Goal: Task Accomplishment & Management: Use online tool/utility

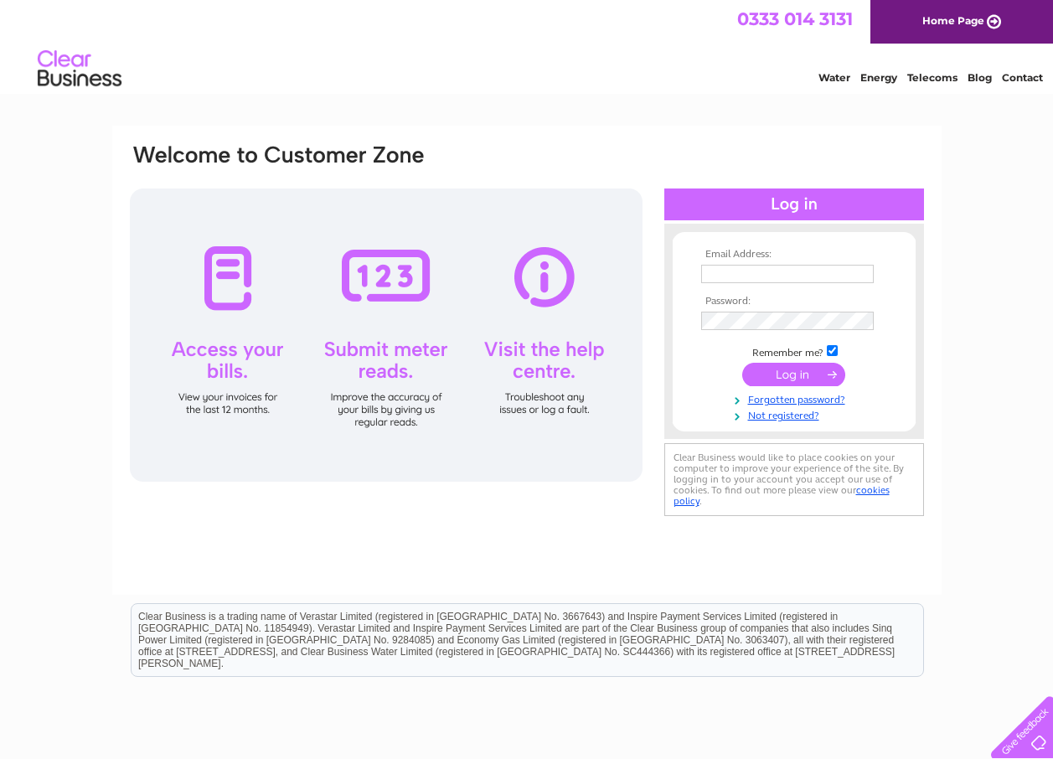
type input "jh@finianfarming.co.uk"
click at [789, 374] on input "submit" at bounding box center [793, 374] width 103 height 23
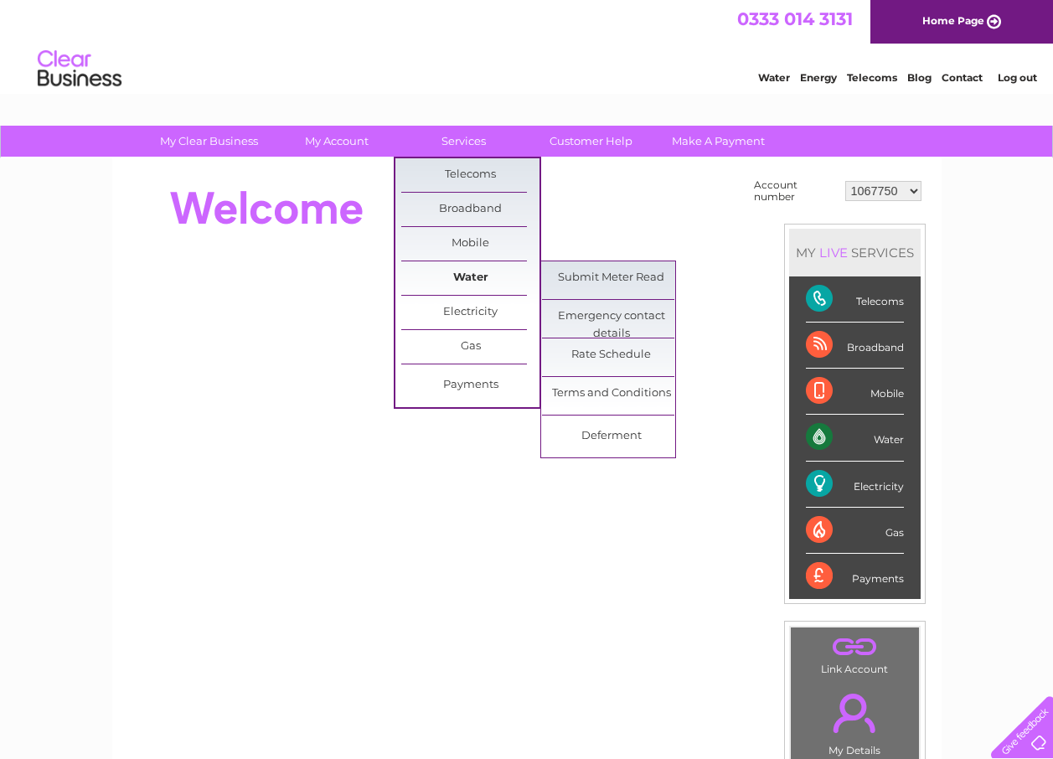
click at [470, 273] on link "Water" at bounding box center [470, 278] width 138 height 34
click at [586, 266] on link "Submit Meter Read" at bounding box center [611, 278] width 138 height 34
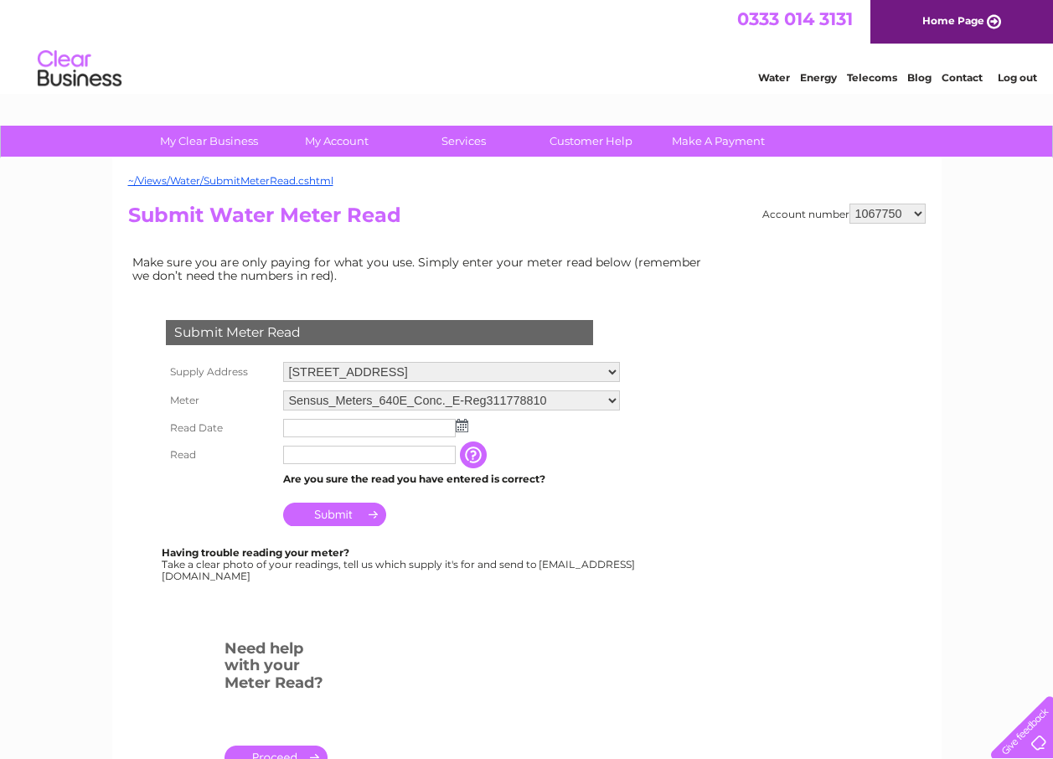
click at [459, 426] on img at bounding box center [462, 425] width 13 height 13
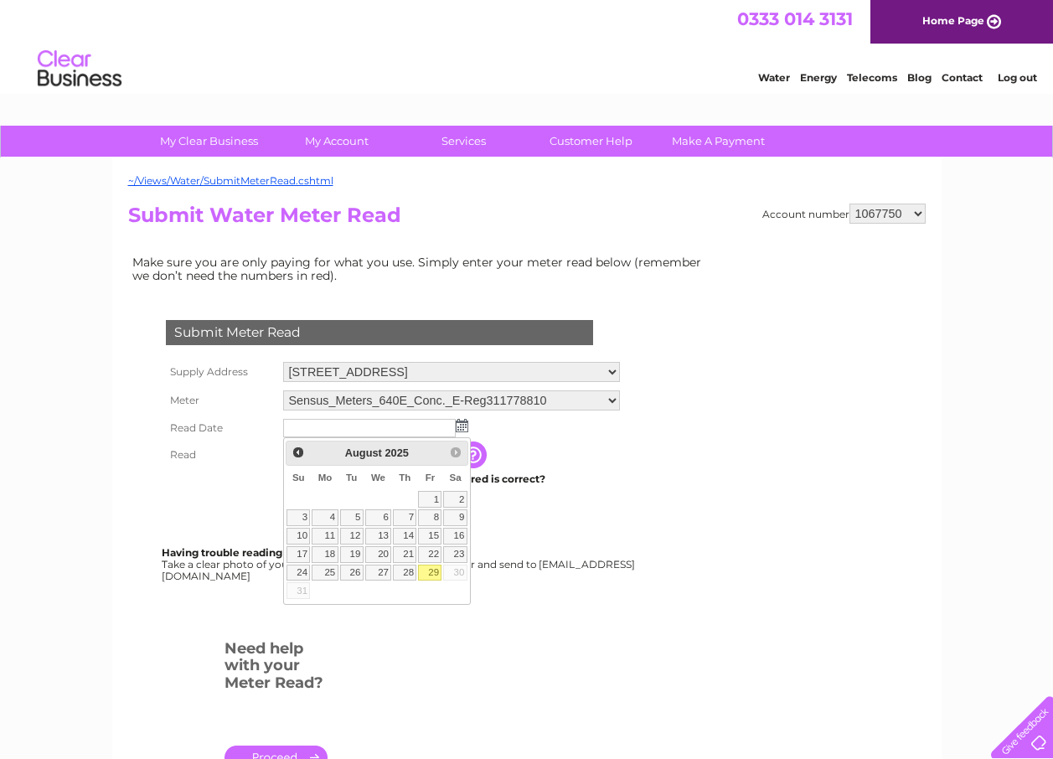
click at [431, 571] on link "29" at bounding box center [429, 573] width 23 height 17
type input "2025/08/29"
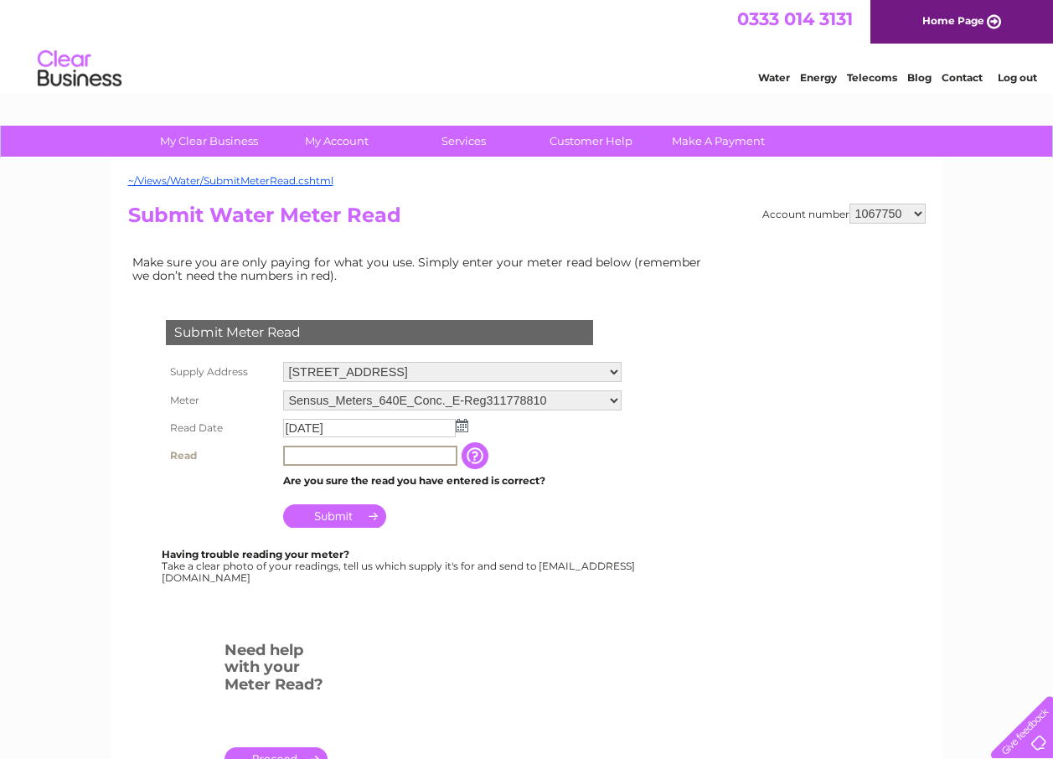
click at [305, 457] on input "text" at bounding box center [370, 456] width 174 height 20
type input "002309"
click at [343, 514] on input "Submit" at bounding box center [334, 515] width 103 height 23
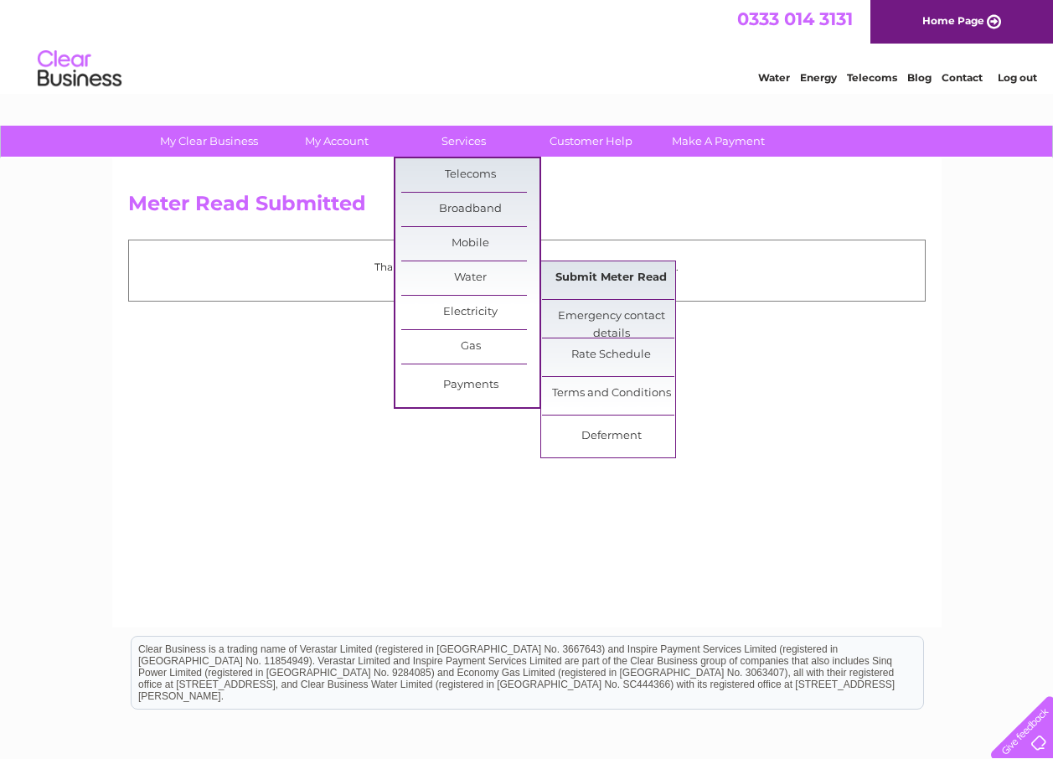
click at [587, 275] on link "Submit Meter Read" at bounding box center [611, 278] width 138 height 34
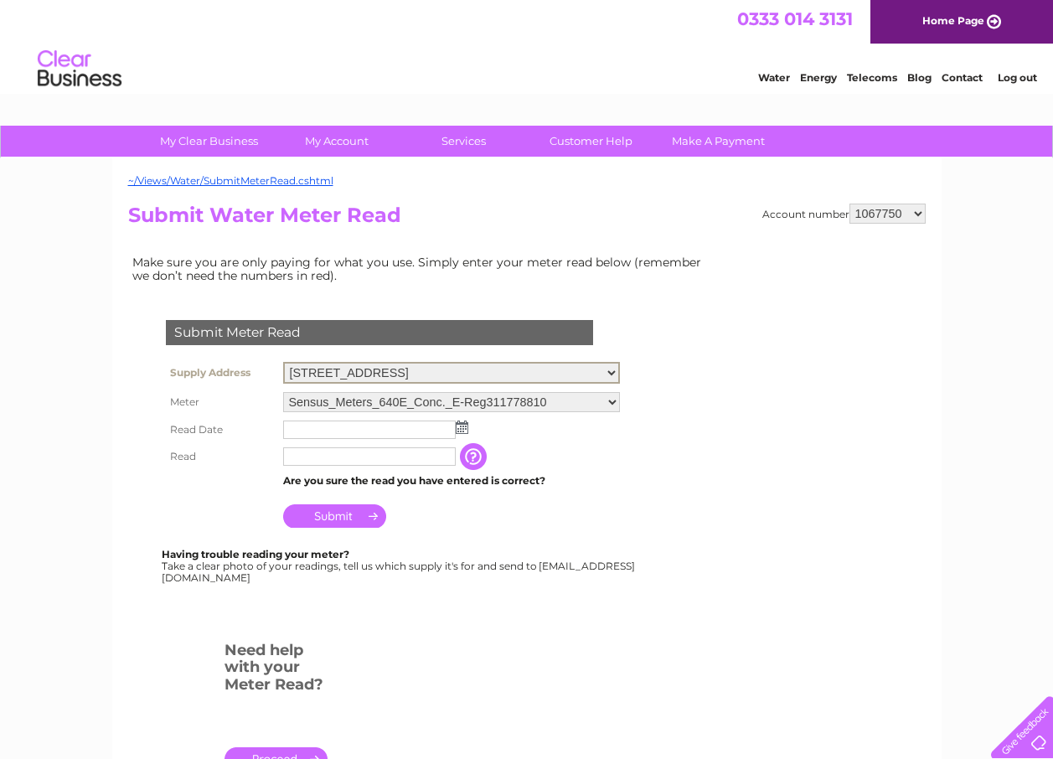
click at [620, 374] on select "[GEOGRAPHIC_DATA], Hatherop, [GEOGRAPHIC_DATA], GL7 3NA [GEOGRAPHIC_DATA][STREE…" at bounding box center [451, 373] width 337 height 22
select select "496233"
click at [283, 362] on select "Williamstrip Farm Buildings, Hatherop, Cirencester, GL7 3NA Finians Farming Llp…" at bounding box center [451, 373] width 337 height 22
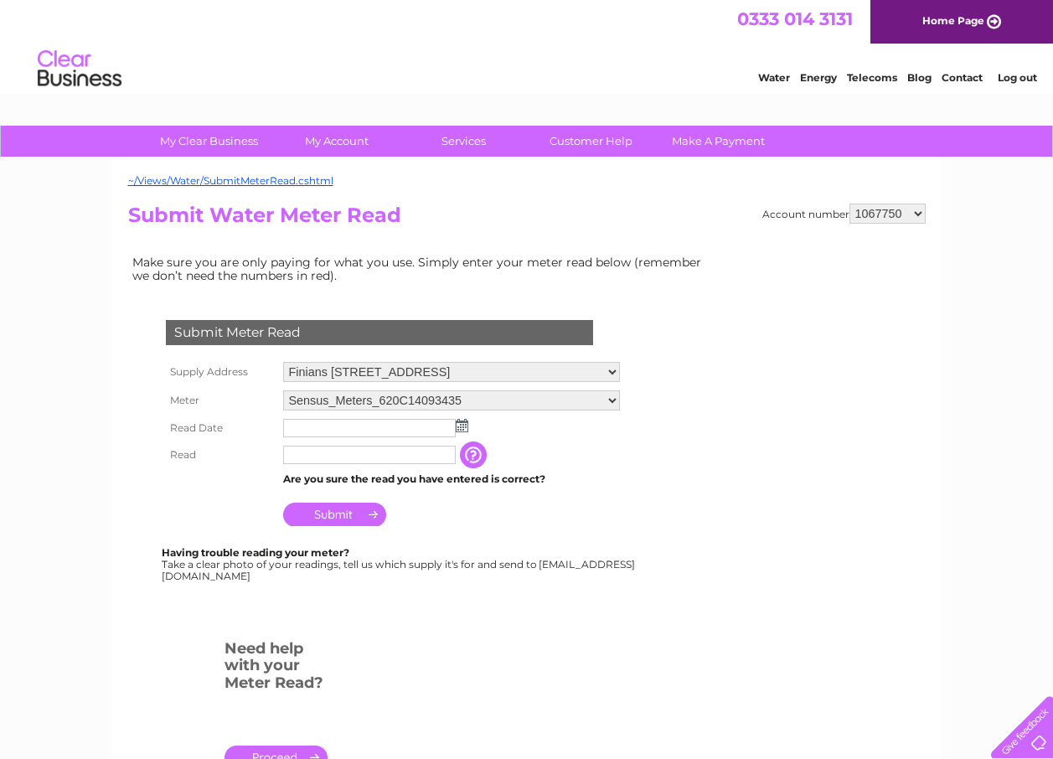
click at [462, 428] on img at bounding box center [462, 425] width 13 height 13
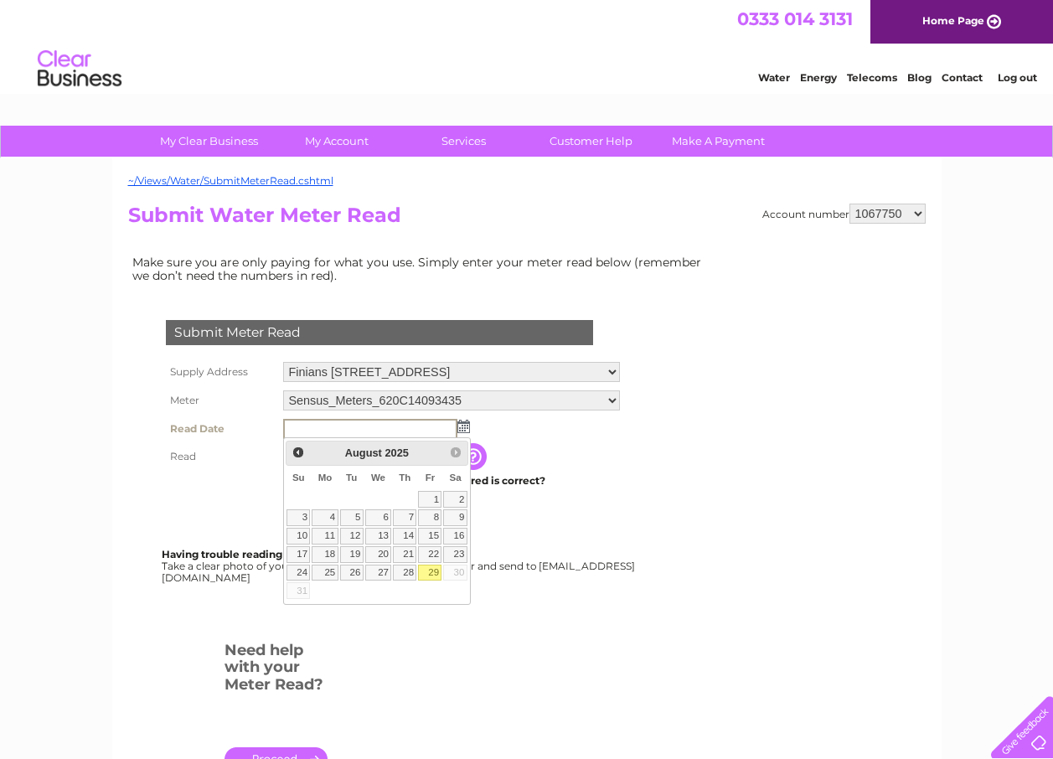
click at [437, 573] on link "29" at bounding box center [429, 573] width 23 height 17
type input "2025/08/29"
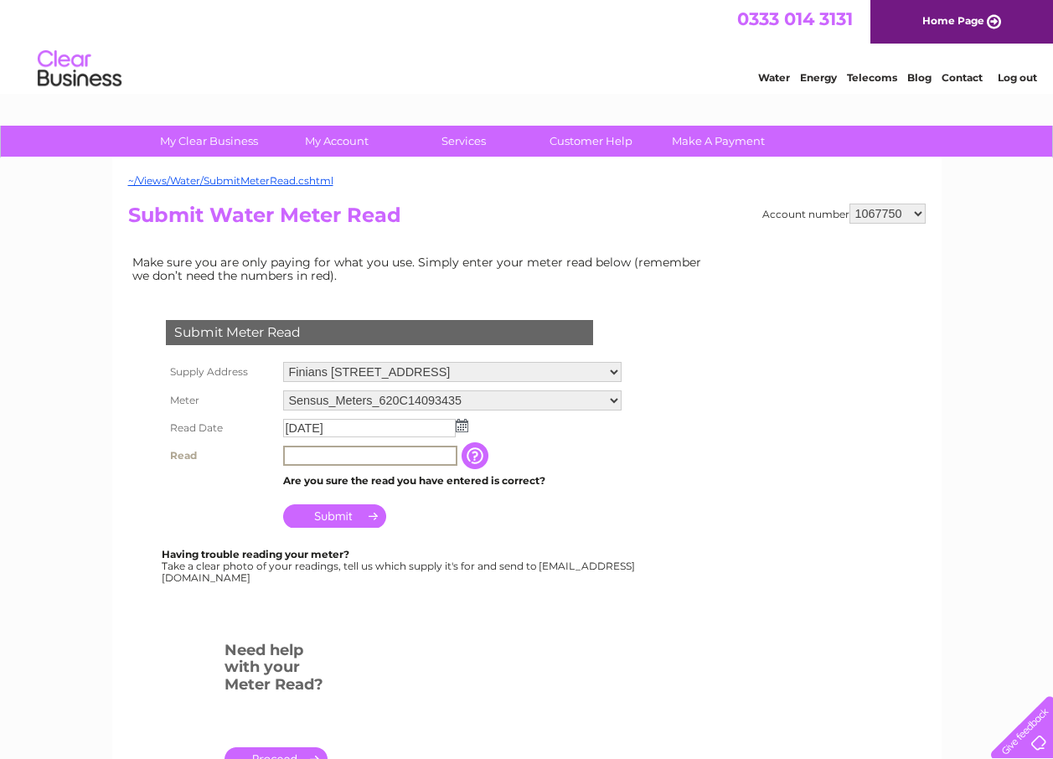
click at [317, 458] on input "text" at bounding box center [370, 456] width 174 height 20
type input "00869"
click at [320, 512] on input "Submit" at bounding box center [334, 514] width 103 height 23
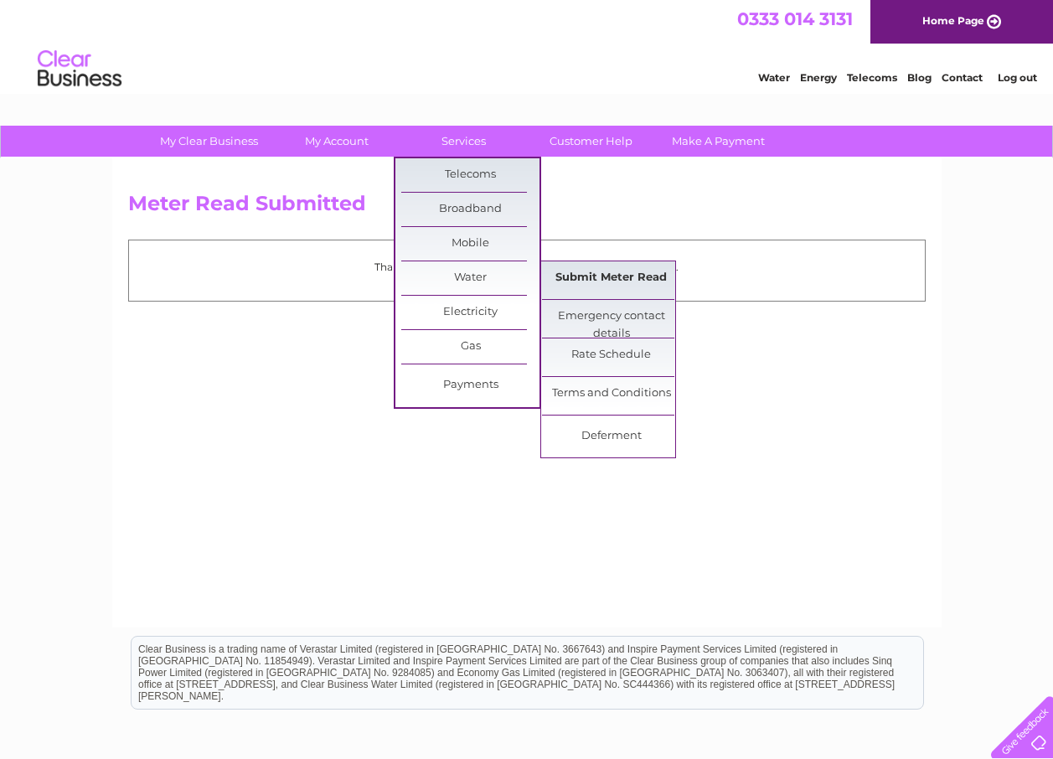
click at [576, 277] on link "Submit Meter Read" at bounding box center [611, 278] width 138 height 34
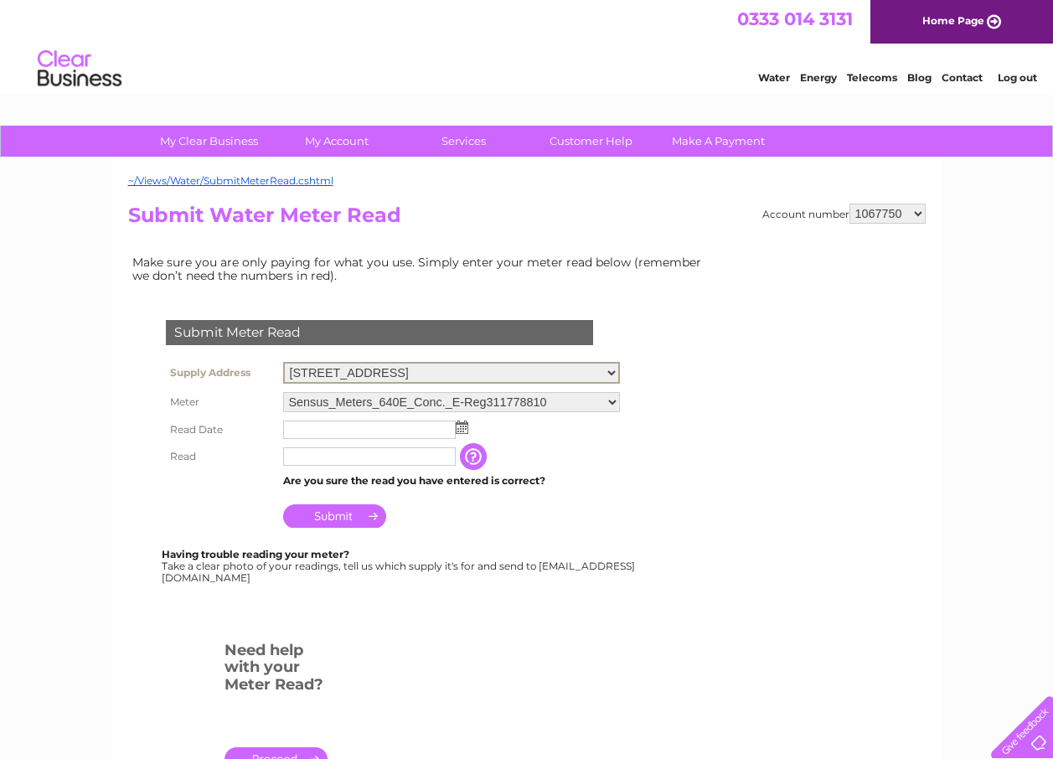
click at [620, 374] on select "Williamstrip Farm Buildings, Hatherop, Cirencester, GL7 3NA Finians Farming Llp…" at bounding box center [451, 373] width 337 height 22
select select "496234"
click at [283, 362] on select "Williamstrip Farm Buildings, Hatherop, Cirencester, GL7 3NA Finians Farming Llp…" at bounding box center [451, 373] width 337 height 22
click at [457, 421] on img at bounding box center [462, 425] width 13 height 13
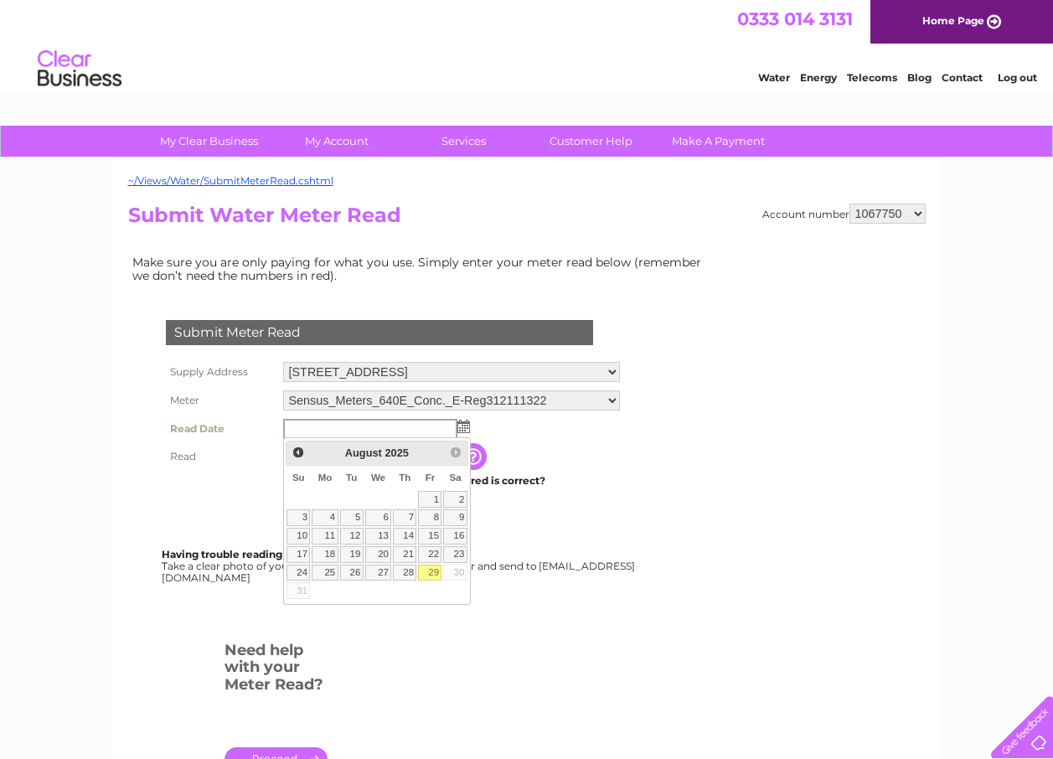
click at [427, 568] on link "29" at bounding box center [429, 573] width 23 height 17
type input "[DATE]"
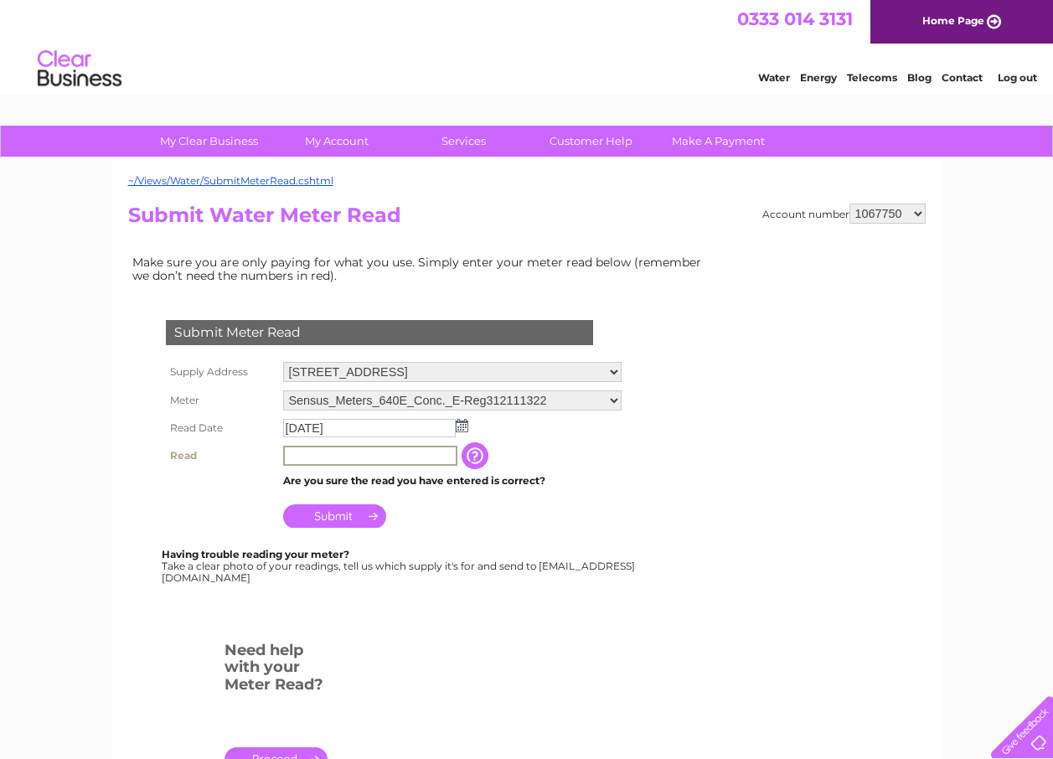
click at [313, 461] on input "text" at bounding box center [370, 456] width 174 height 20
type input "009158"
click at [341, 515] on input "Submit" at bounding box center [334, 515] width 103 height 23
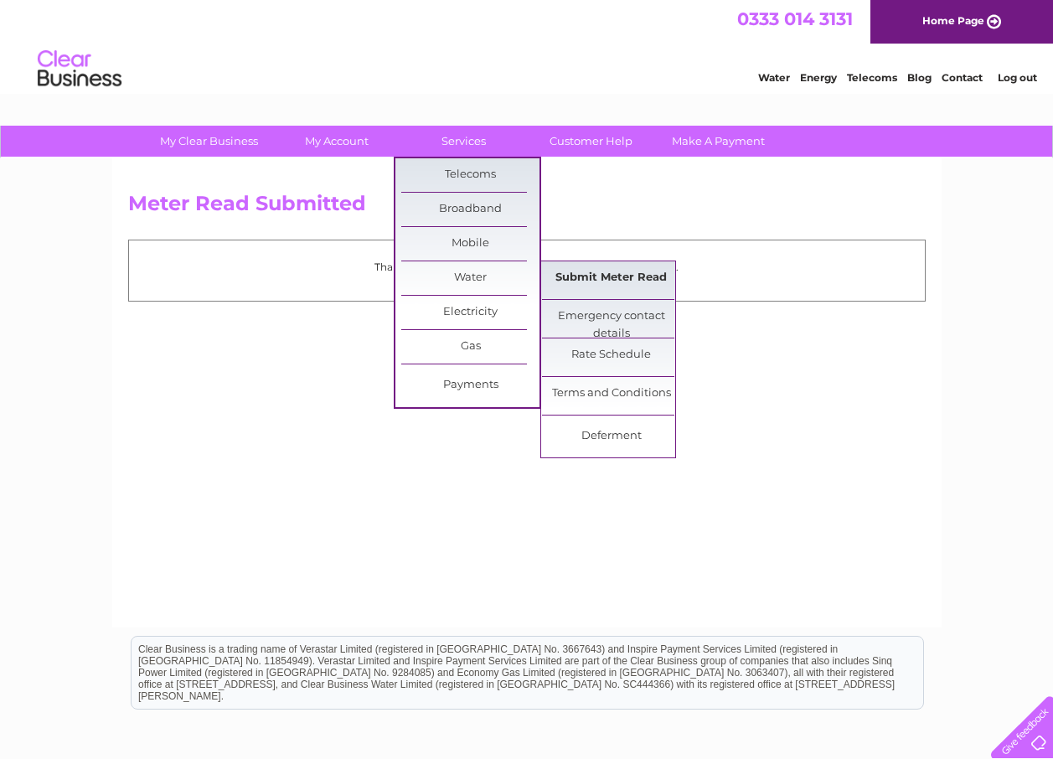
click at [566, 270] on link "Submit Meter Read" at bounding box center [611, 278] width 138 height 34
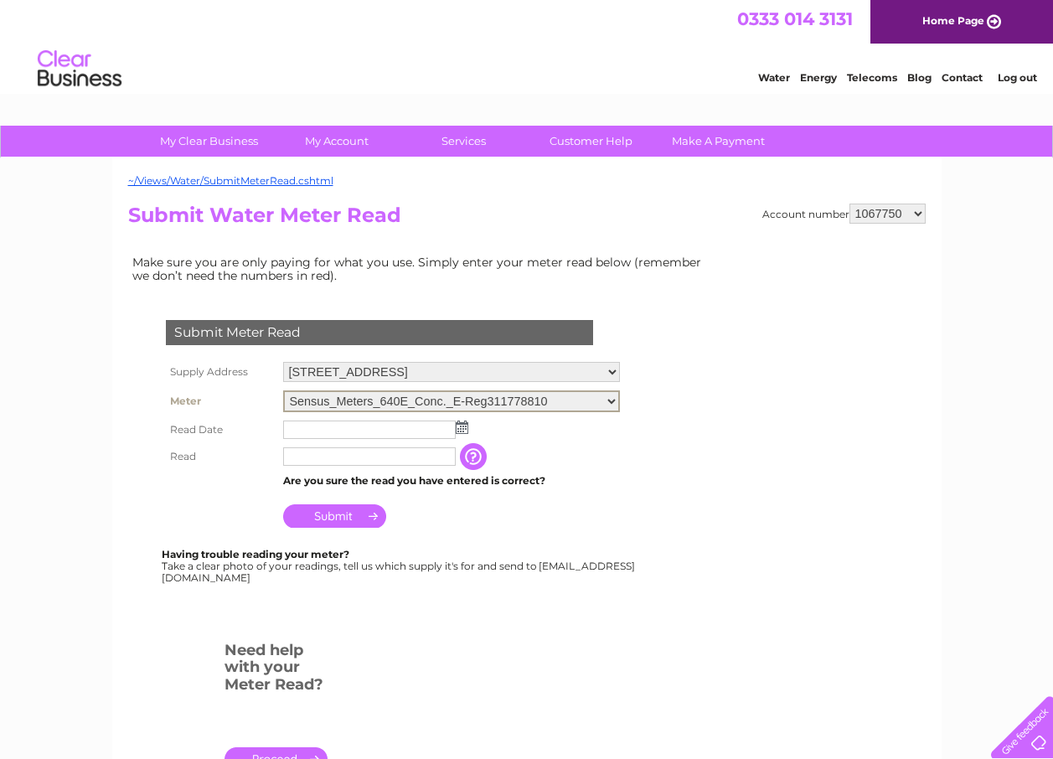
click at [620, 395] on select "Sensus_Meters_640E_Conc._E-Reg311778810" at bounding box center [451, 401] width 337 height 22
click at [620, 374] on select "Williamstrip Farm Buildings, Hatherop, Cirencester, GL7 3NA Finians Farming Llp…" at bounding box center [451, 372] width 337 height 20
select select "496235"
click at [283, 362] on select "Williamstrip Farm Buildings, Hatherop, Cirencester, GL7 3NA Finians Farming Llp…" at bounding box center [451, 373] width 337 height 22
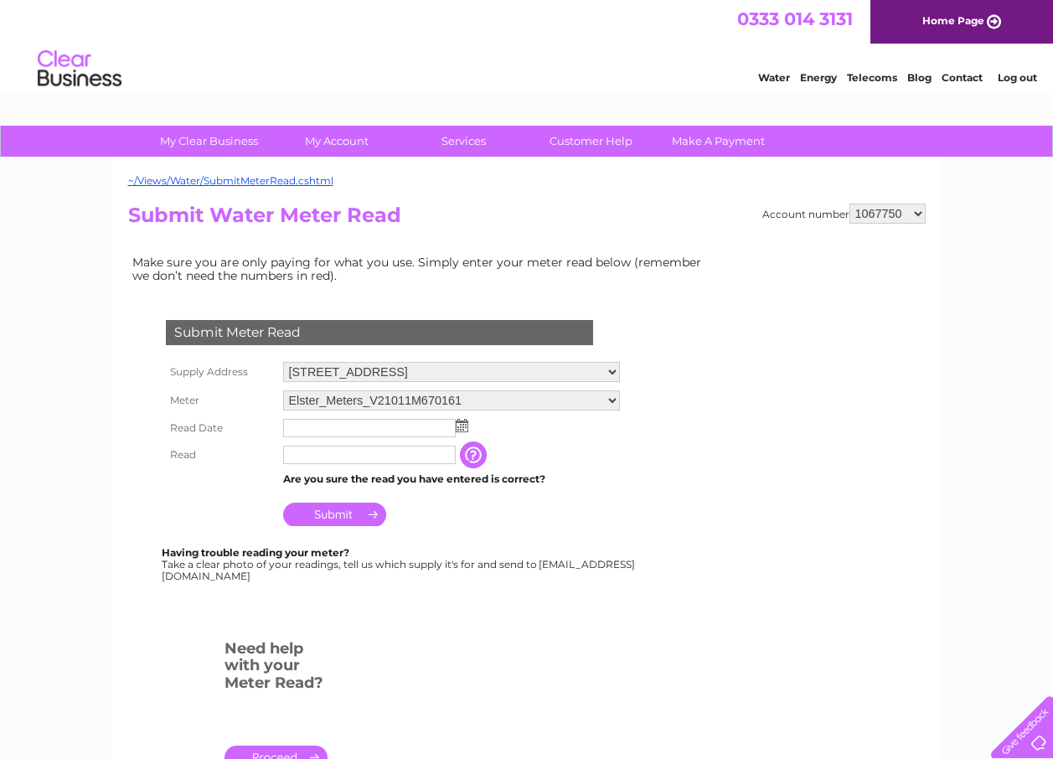
click at [459, 428] on img at bounding box center [462, 425] width 13 height 13
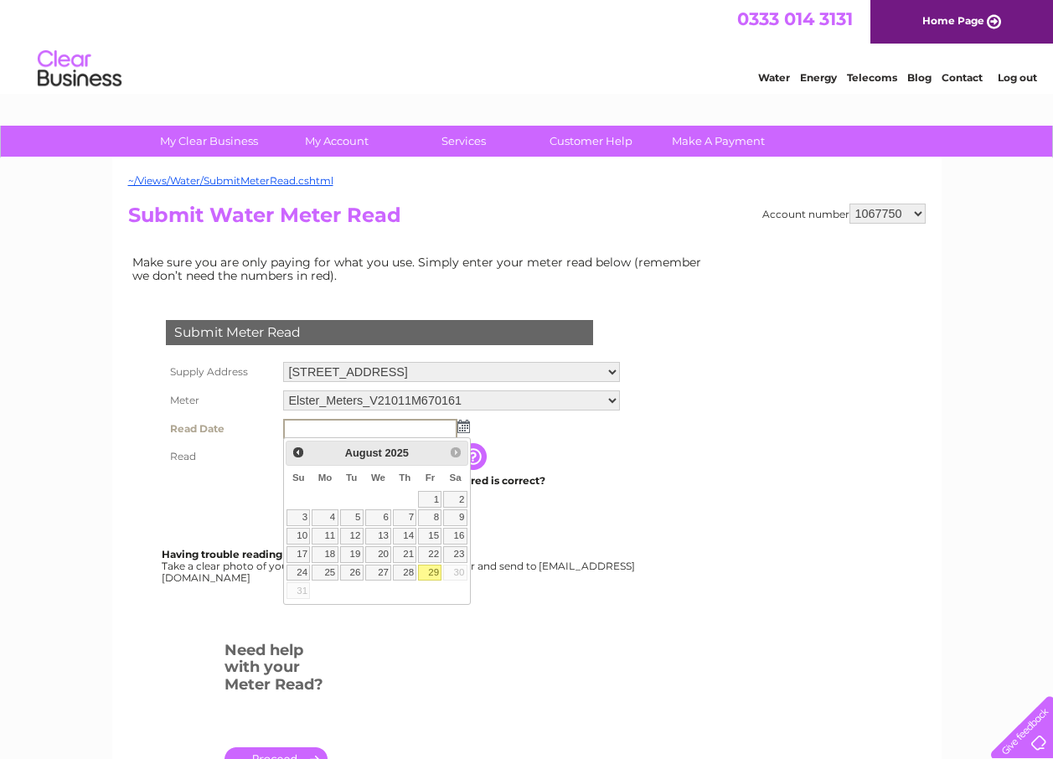
click at [435, 570] on link "29" at bounding box center [429, 573] width 23 height 17
type input "2025/08/29"
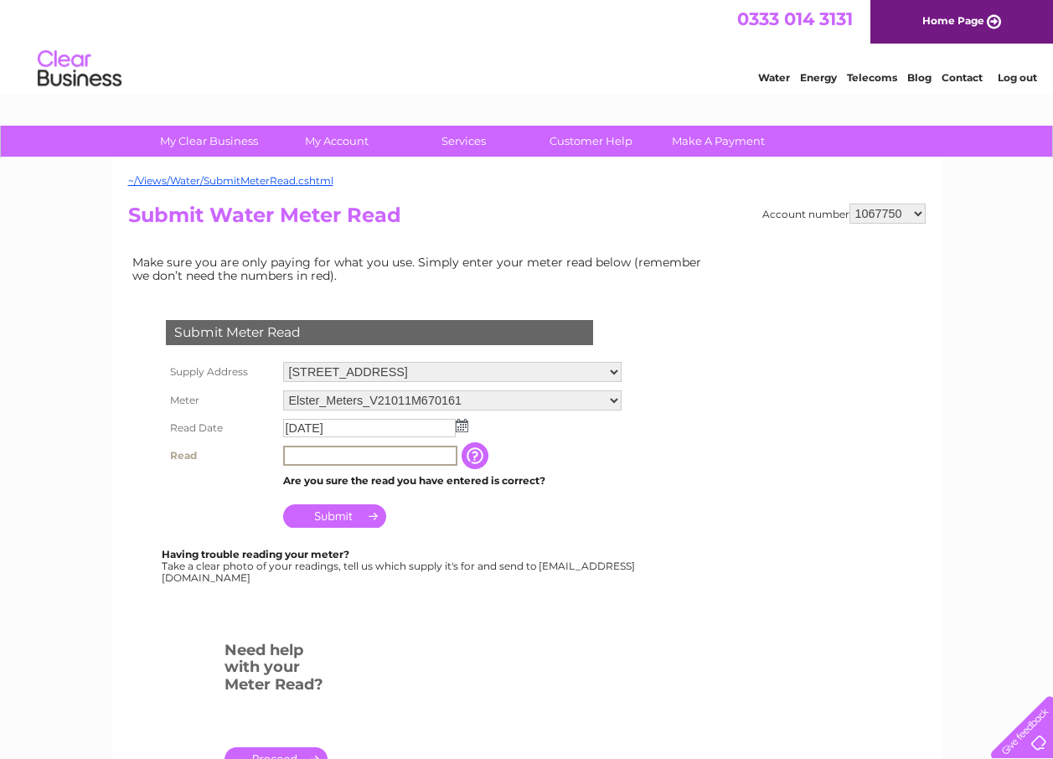
click at [312, 458] on input "text" at bounding box center [370, 456] width 174 height 20
type input "18459"
click at [338, 512] on input "Submit" at bounding box center [334, 514] width 103 height 23
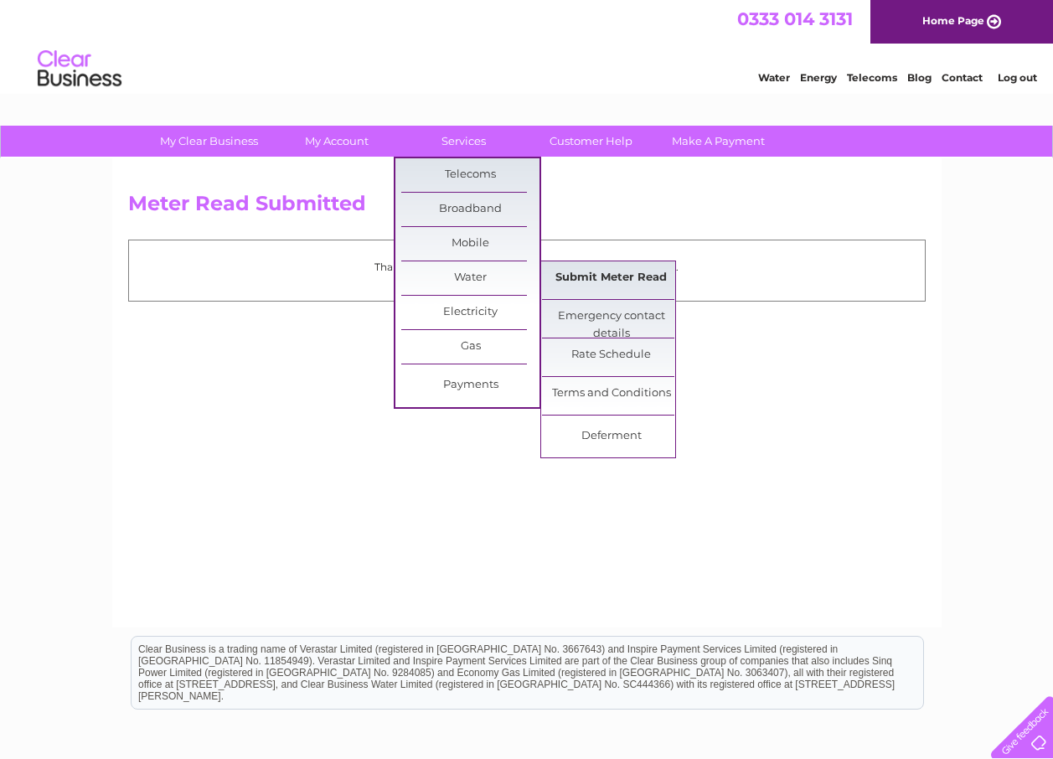
click at [586, 273] on link "Submit Meter Read" at bounding box center [611, 278] width 138 height 34
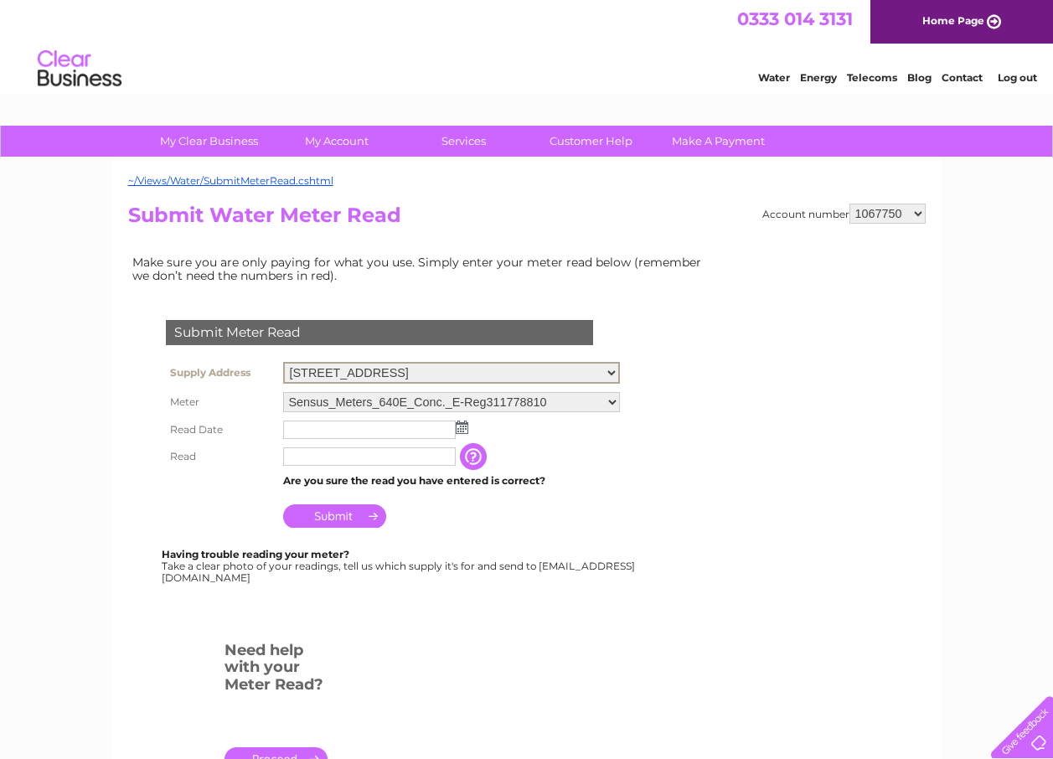
click at [620, 371] on select "Williamstrip Farm Buildings, Hatherop, Cirencester, GL7 3NA Finians Farming Llp…" at bounding box center [451, 373] width 337 height 22
select select "496236"
click at [283, 362] on select "Williamstrip Farm Buildings, Hatherop, Cirencester, GL7 3NA Finians Farming Llp…" at bounding box center [451, 373] width 337 height 22
click at [462, 424] on img at bounding box center [462, 425] width 13 height 13
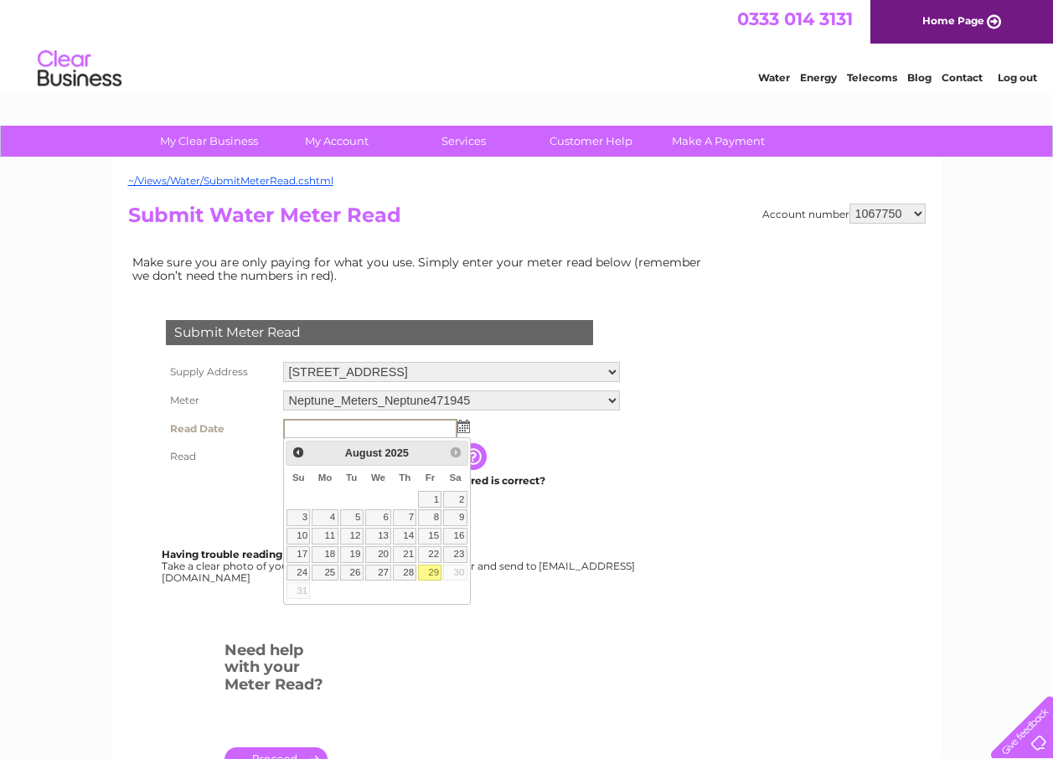
click at [429, 570] on link "29" at bounding box center [429, 573] width 23 height 17
type input "2025/08/29"
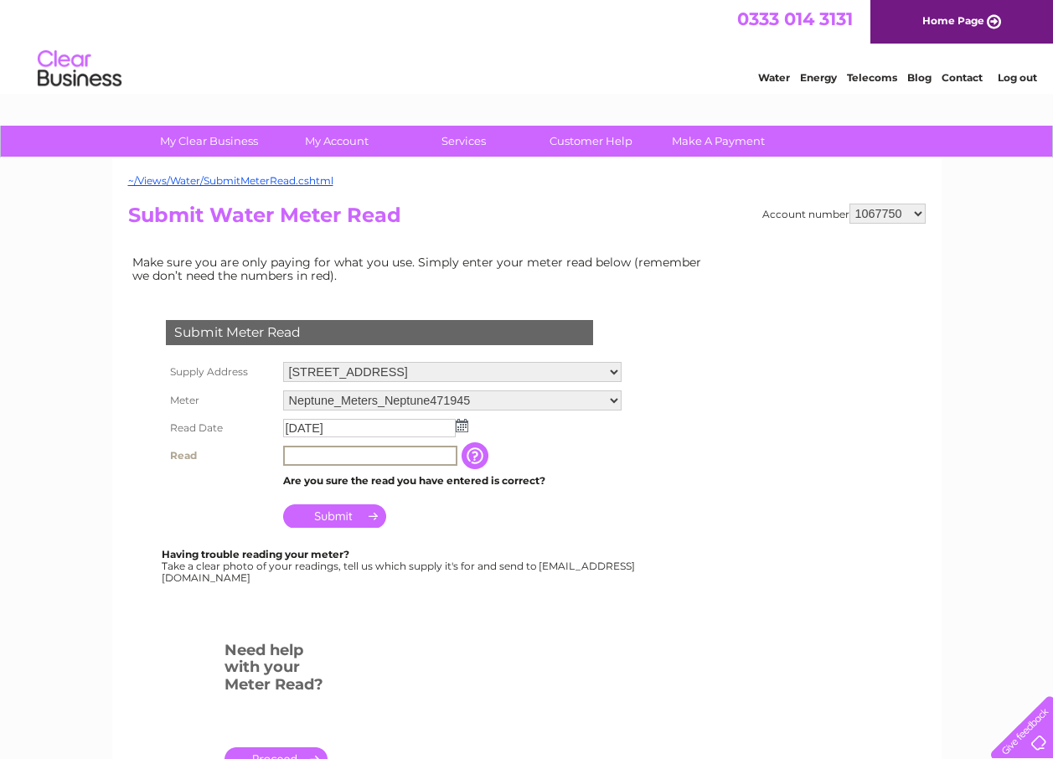
click at [306, 460] on input "text" at bounding box center [370, 456] width 174 height 20
type input "6682"
click at [341, 514] on input "Submit" at bounding box center [334, 514] width 103 height 23
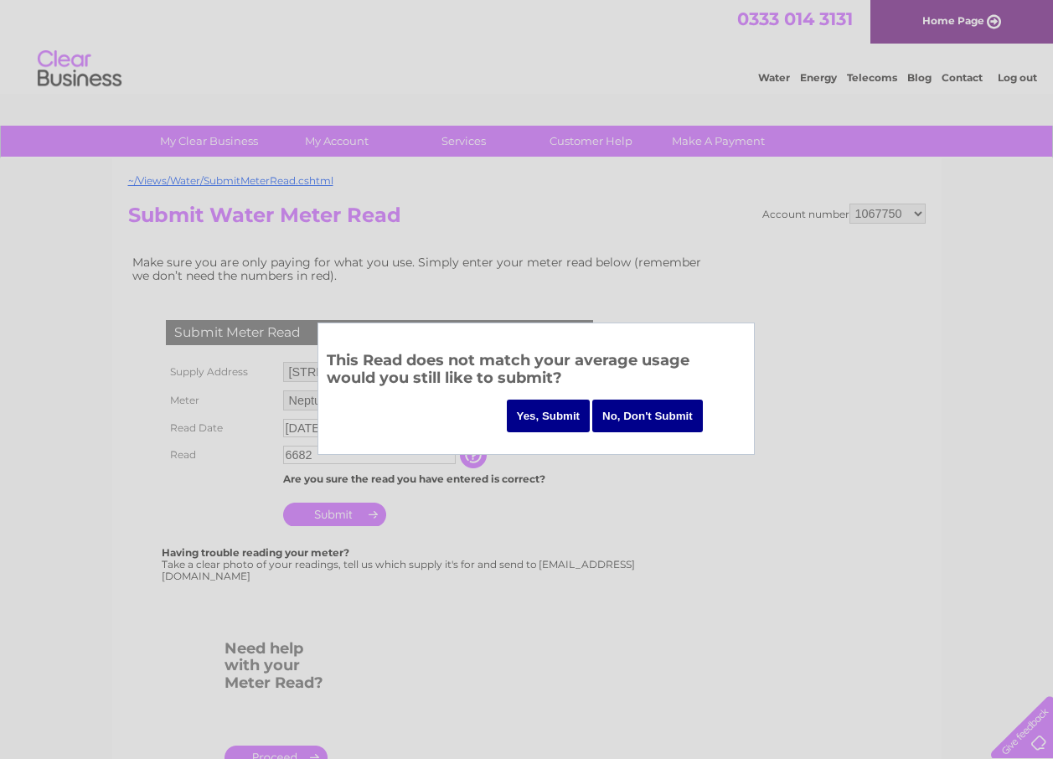
click at [542, 411] on input "Yes, Submit" at bounding box center [549, 416] width 84 height 33
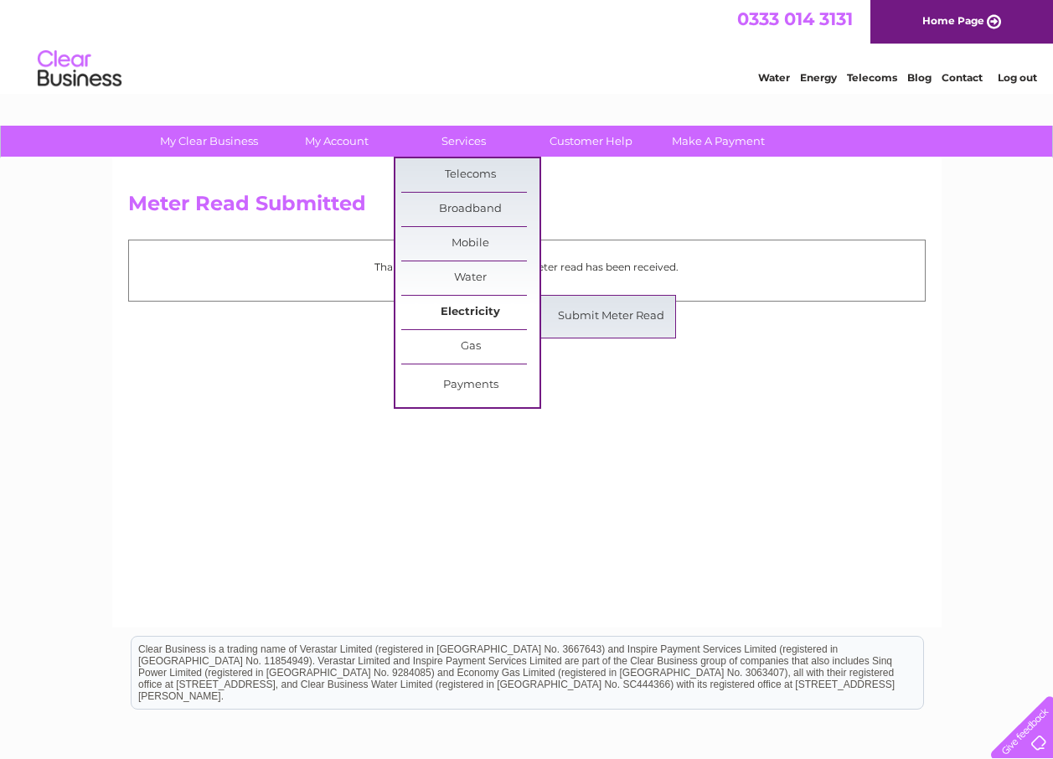
click at [471, 305] on link "Electricity" at bounding box center [470, 313] width 138 height 34
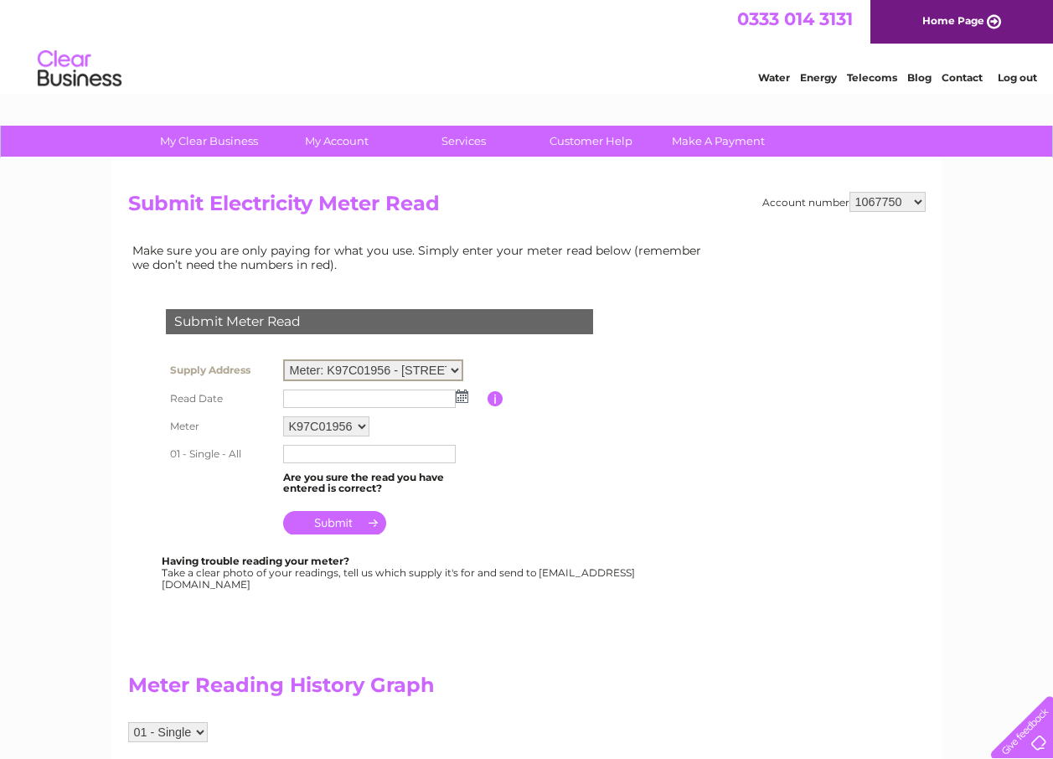
click at [456, 371] on select "Meter: K97C01956 - Unit 1 Coln St, Coln St. Aldwyns, Cirencester, GL7 5AZ Meter…" at bounding box center [373, 370] width 180 height 22
select select "126180"
click at [283, 359] on select "Meter: K97C01956 - Unit 1 Coln St, Coln St. Aldwyns, Cirencester, GL7 5AZ Meter…" at bounding box center [373, 370] width 180 height 22
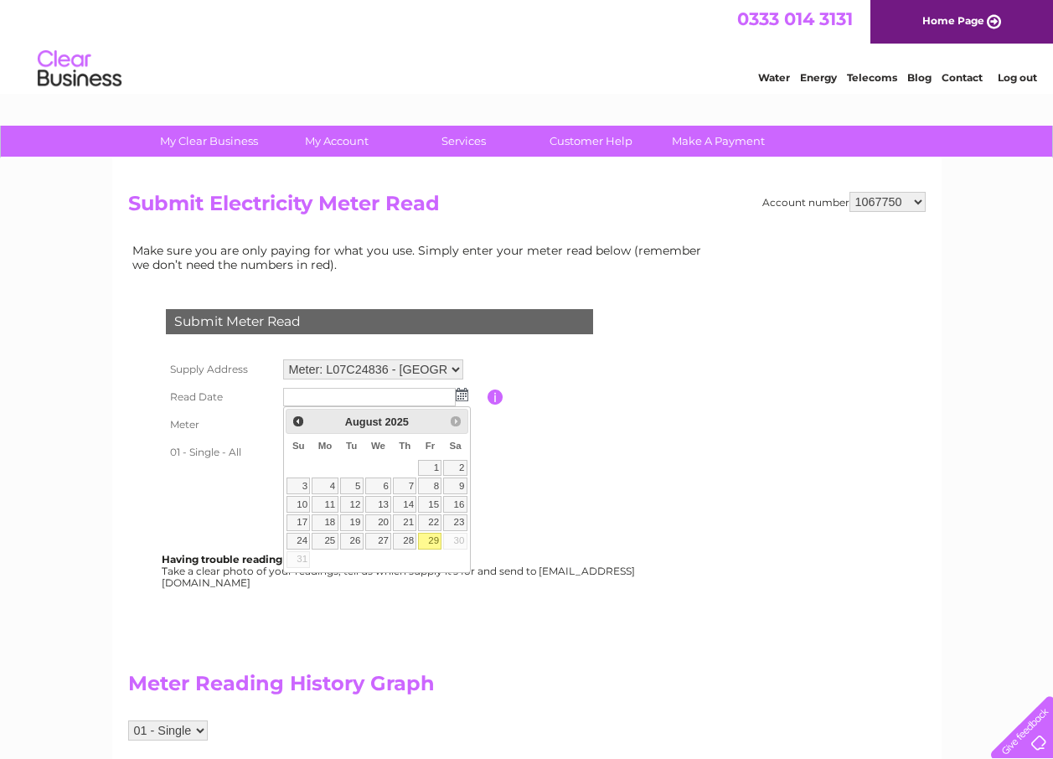
click at [436, 539] on link "29" at bounding box center [429, 541] width 23 height 17
type input "2025/08/29"
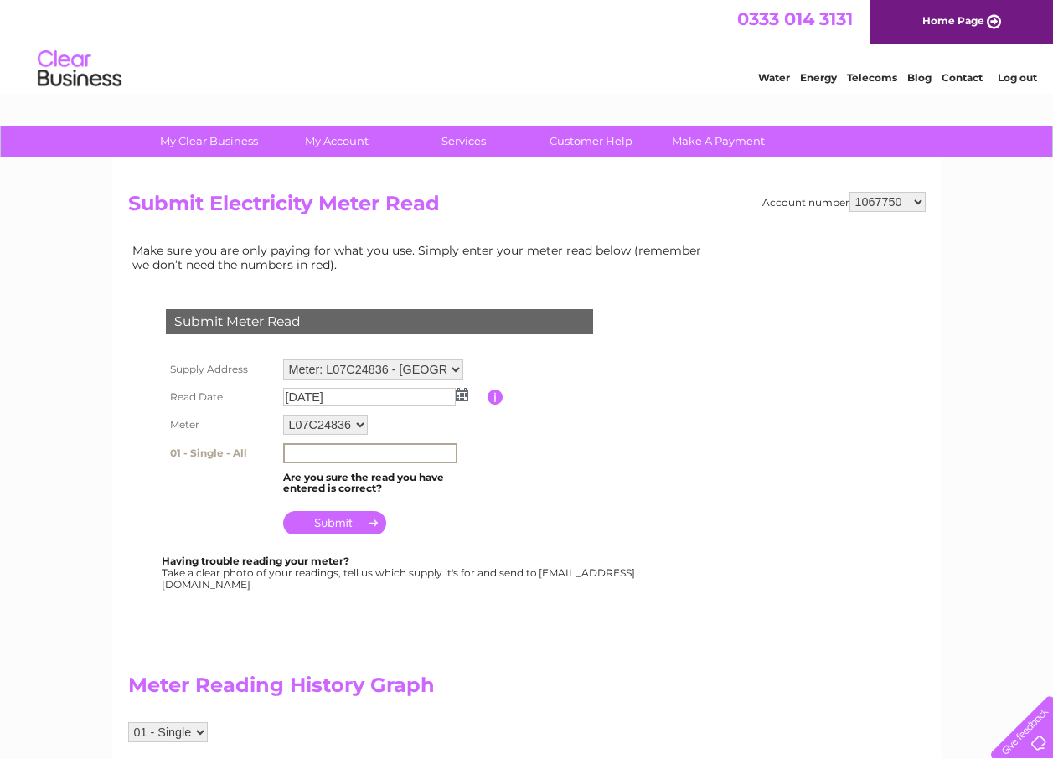
click at [307, 451] on input "text" at bounding box center [370, 453] width 174 height 20
type input "73465"
click at [333, 516] on input "submit" at bounding box center [334, 520] width 103 height 23
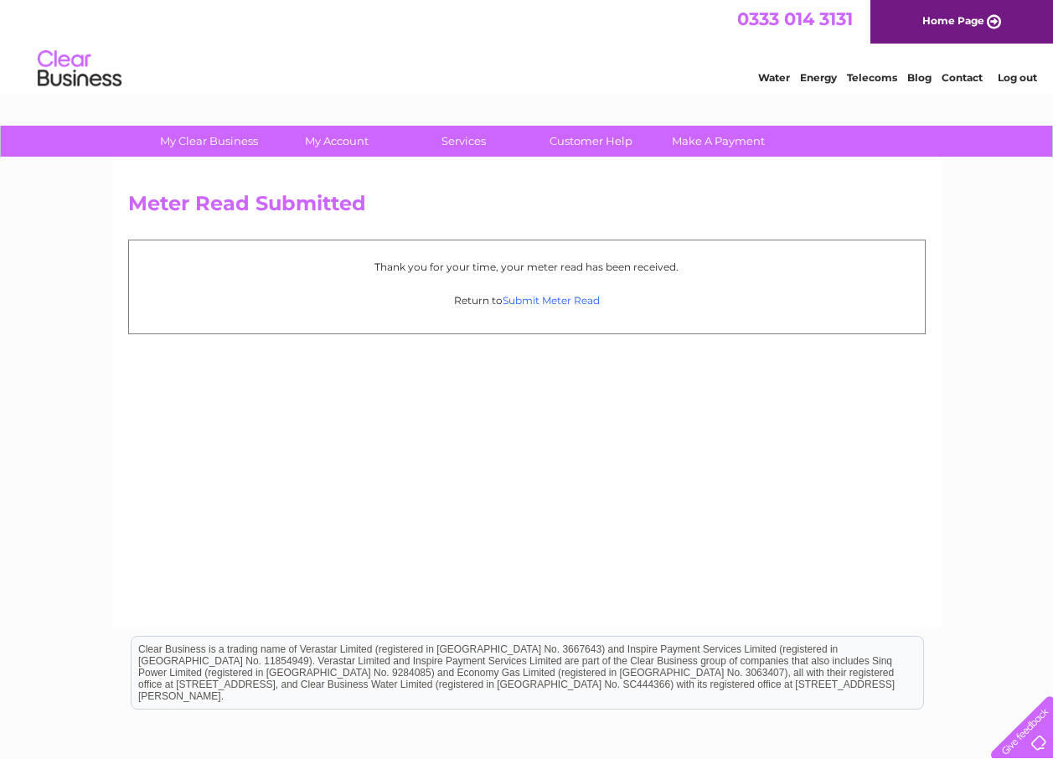
click at [555, 294] on link "Submit Meter Read" at bounding box center [551, 300] width 97 height 13
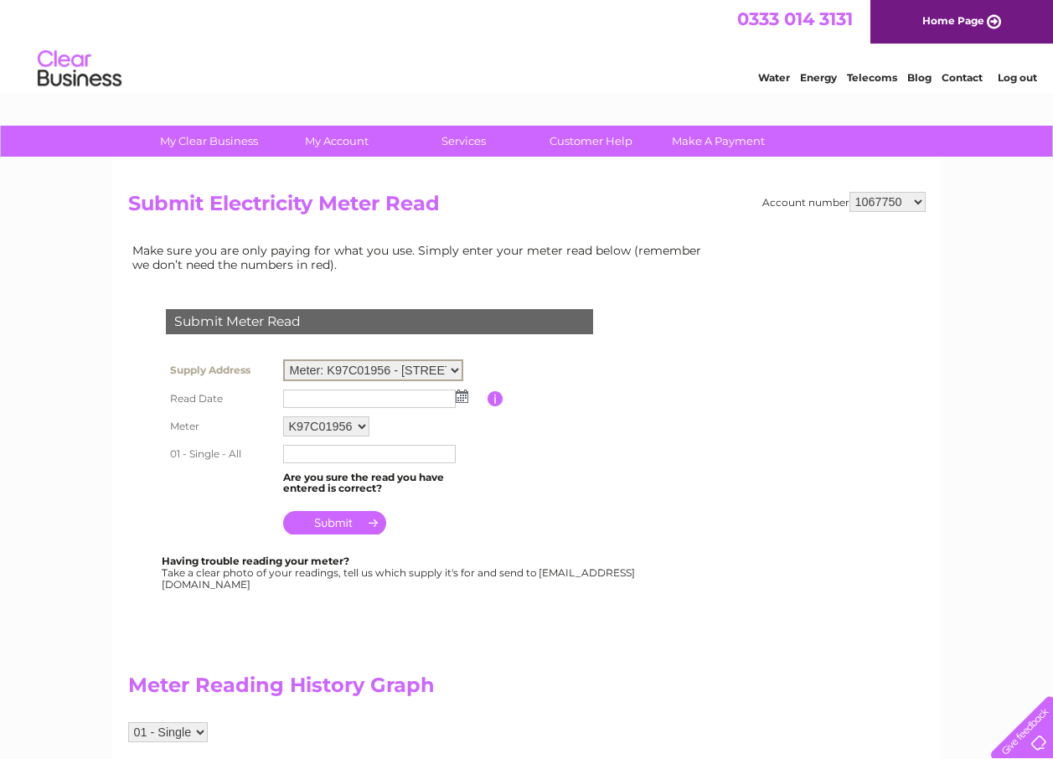
click at [457, 364] on select "Meter: K97C01956 - Unit 1 Coln St, Coln St. Aldwyns, Cirencester, GL7 5AZ Meter…" at bounding box center [373, 370] width 180 height 22
select select "126181"
click at [283, 359] on select "Meter: K97C01956 - Unit 1 Coln St, Coln St. Aldwyns, Cirencester, GL7 5AZ Meter…" at bounding box center [373, 370] width 180 height 22
click at [461, 389] on img at bounding box center [462, 394] width 13 height 13
click at [461, 396] on img at bounding box center [462, 394] width 13 height 13
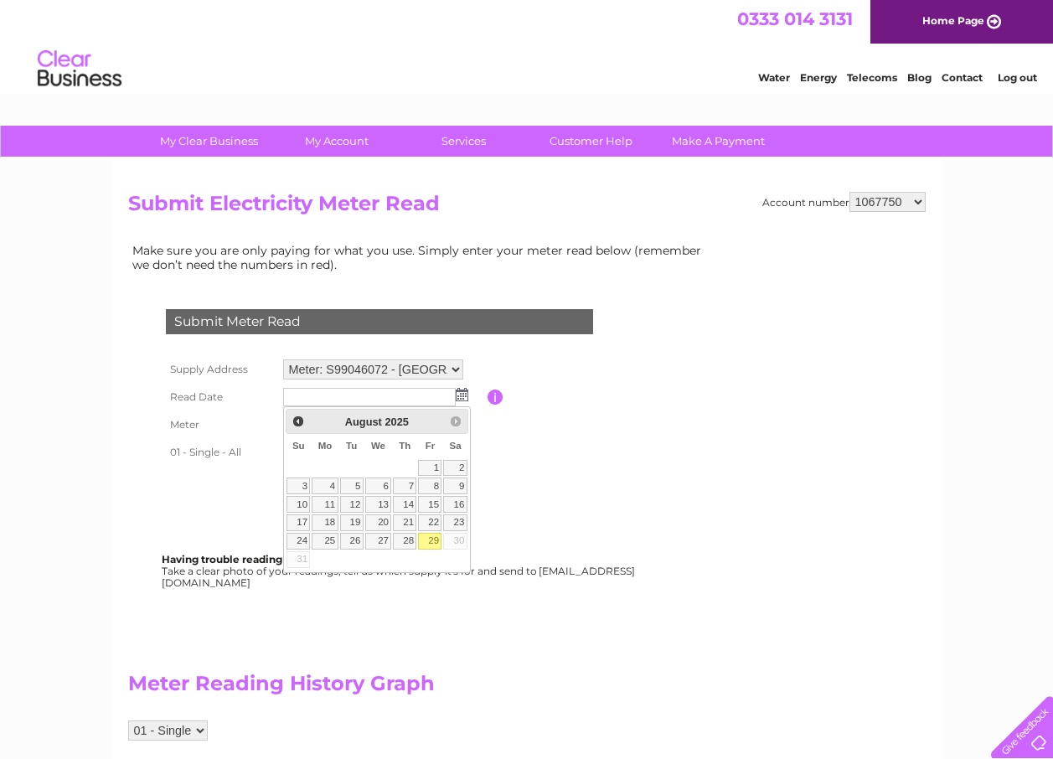
click at [431, 538] on link "29" at bounding box center [429, 541] width 23 height 17
type input "2025/08/29"
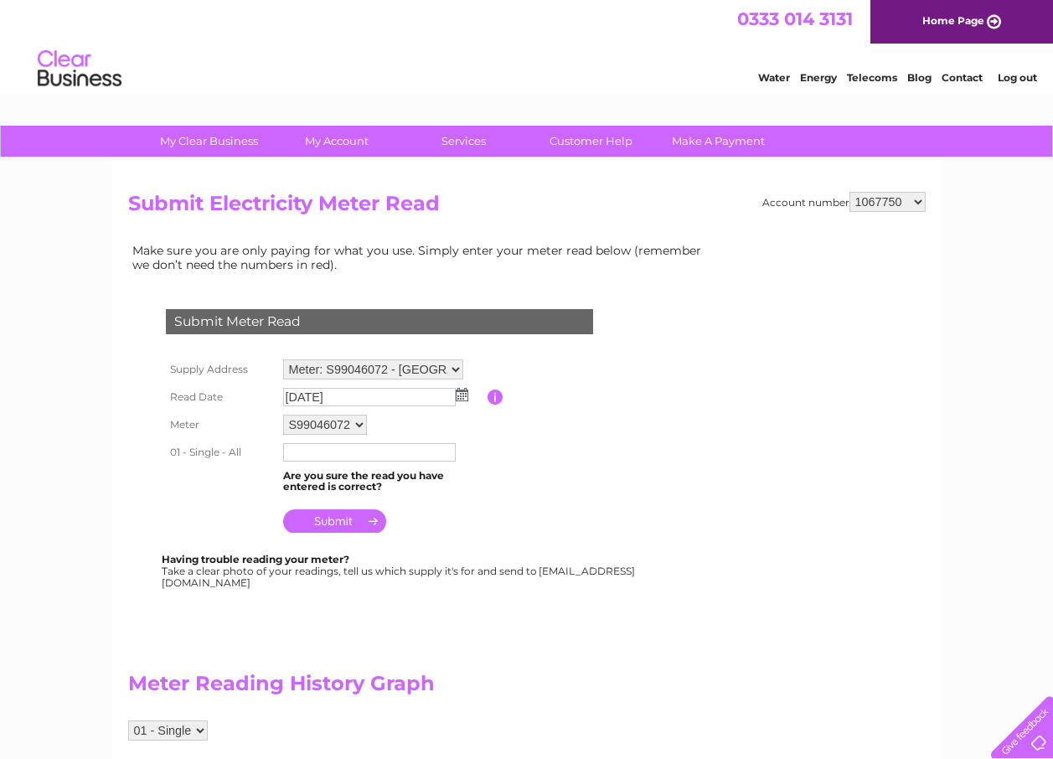
click at [302, 456] on input "text" at bounding box center [369, 452] width 173 height 18
type input "438664"
click at [331, 515] on input "submit" at bounding box center [334, 522] width 103 height 23
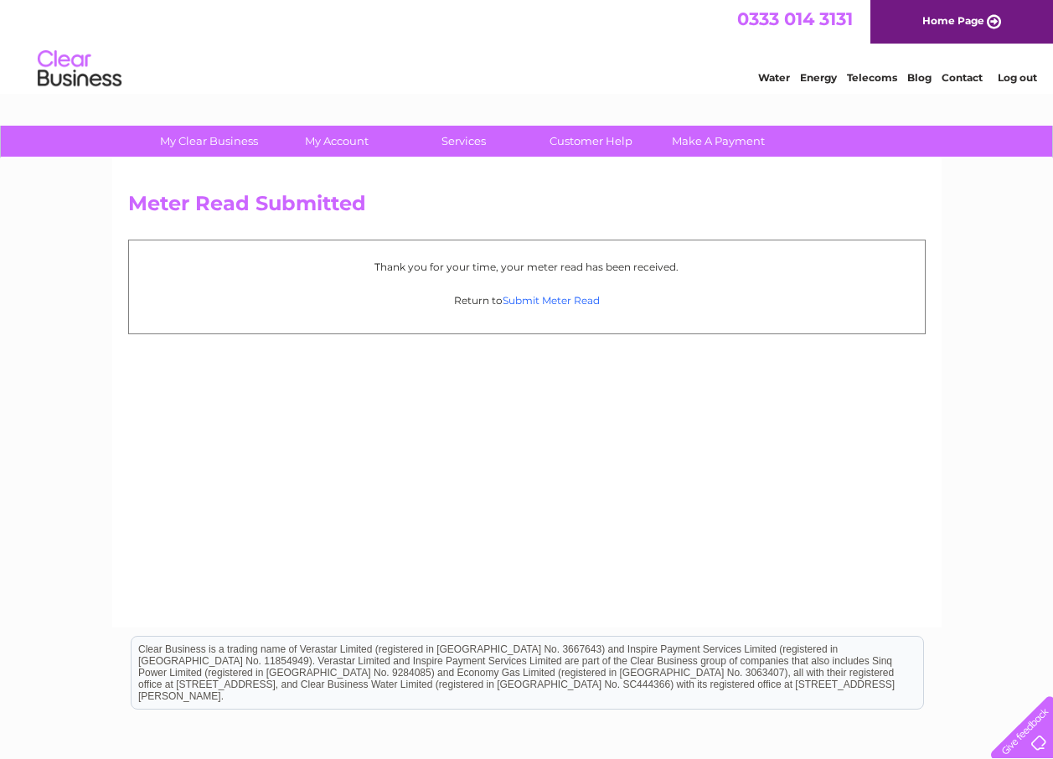
click at [572, 295] on link "Submit Meter Read" at bounding box center [551, 300] width 97 height 13
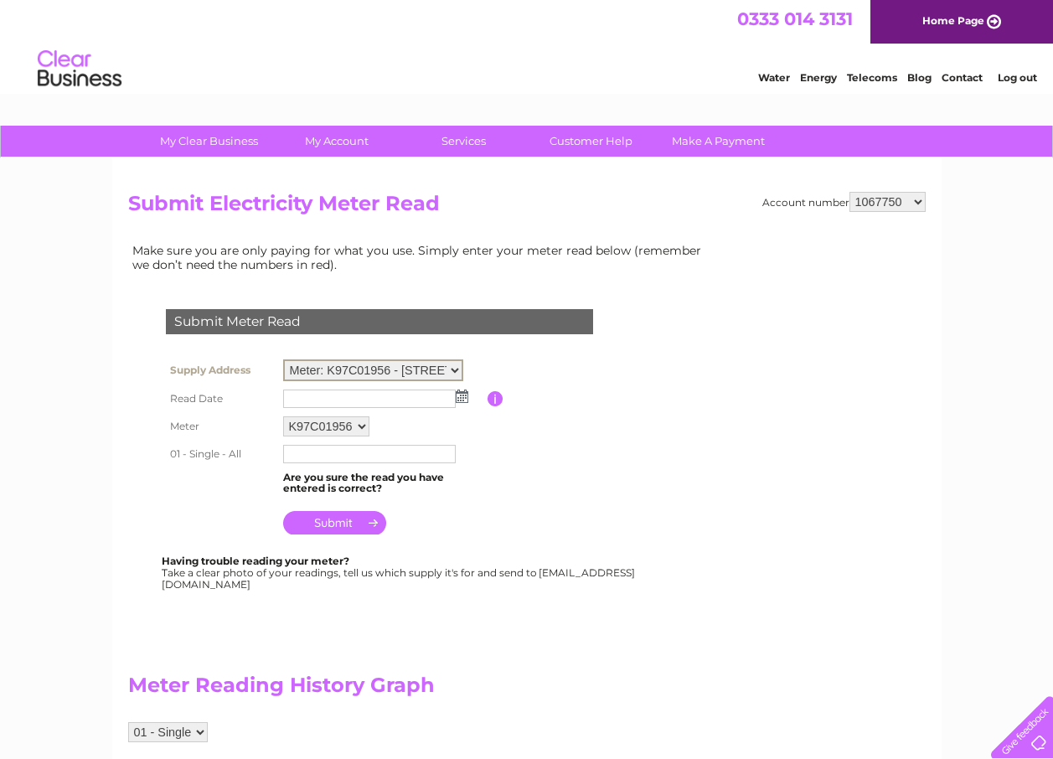
click at [454, 370] on select "Meter: K97C01956 - [STREET_ADDRESS] Meter: L07C24836 - [GEOGRAPHIC_DATA], [GEOG…" at bounding box center [373, 370] width 180 height 22
select select "126184"
click at [283, 359] on select "Meter: K97C01956 - Unit 1 Coln St, Coln St. Aldwyns, Cirencester, GL7 5AZ Meter…" at bounding box center [373, 370] width 180 height 22
drag, startPoint x: 0, startPoint y: 0, endPoint x: 462, endPoint y: 395, distance: 607.9
click at [462, 395] on img at bounding box center [462, 394] width 13 height 13
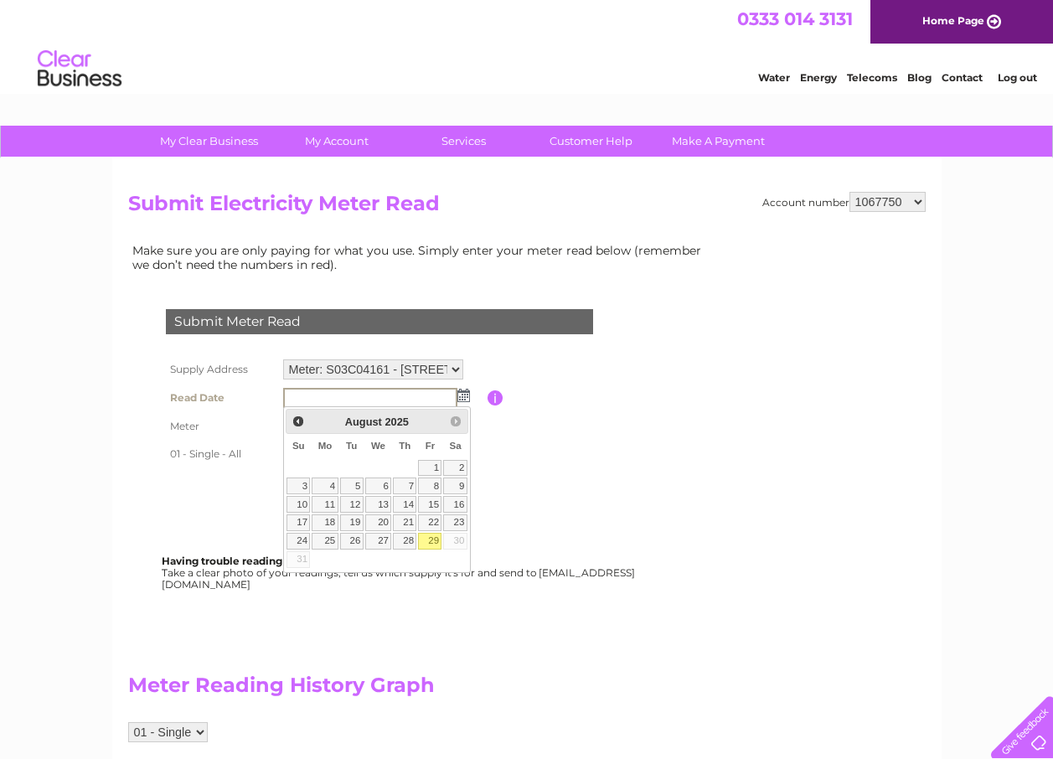
click at [435, 539] on link "29" at bounding box center [429, 541] width 23 height 17
type input "[DATE]"
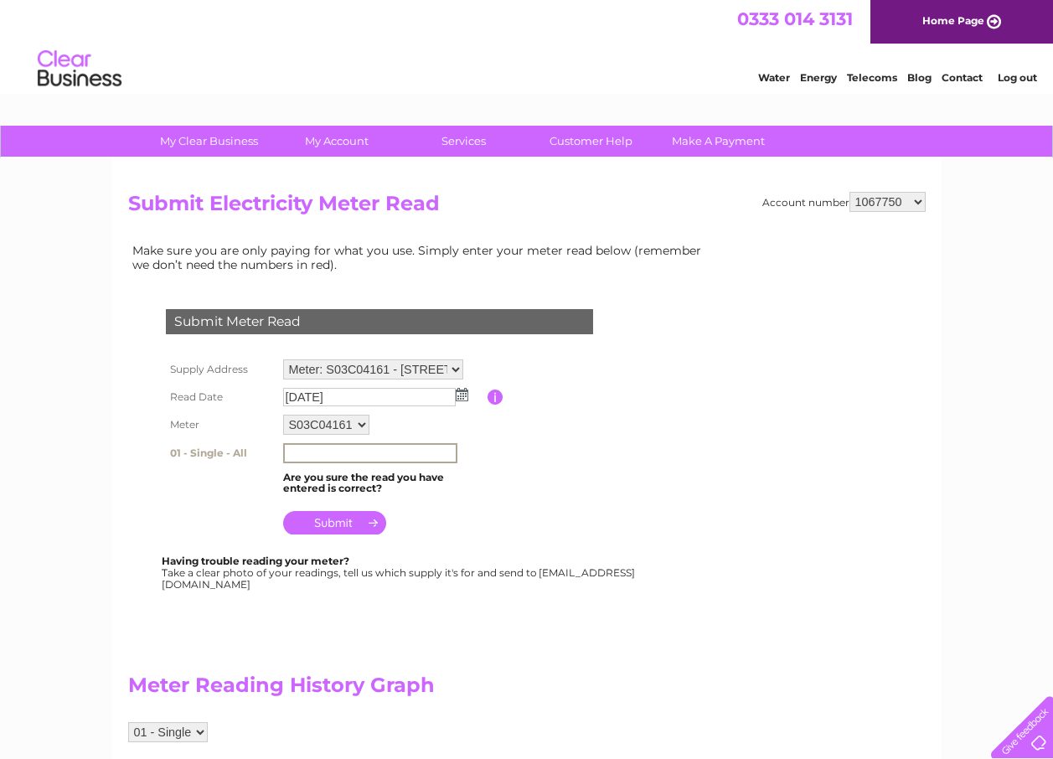
click at [294, 447] on input "text" at bounding box center [370, 453] width 174 height 20
type input "29495"
click at [367, 517] on input "submit" at bounding box center [334, 520] width 103 height 23
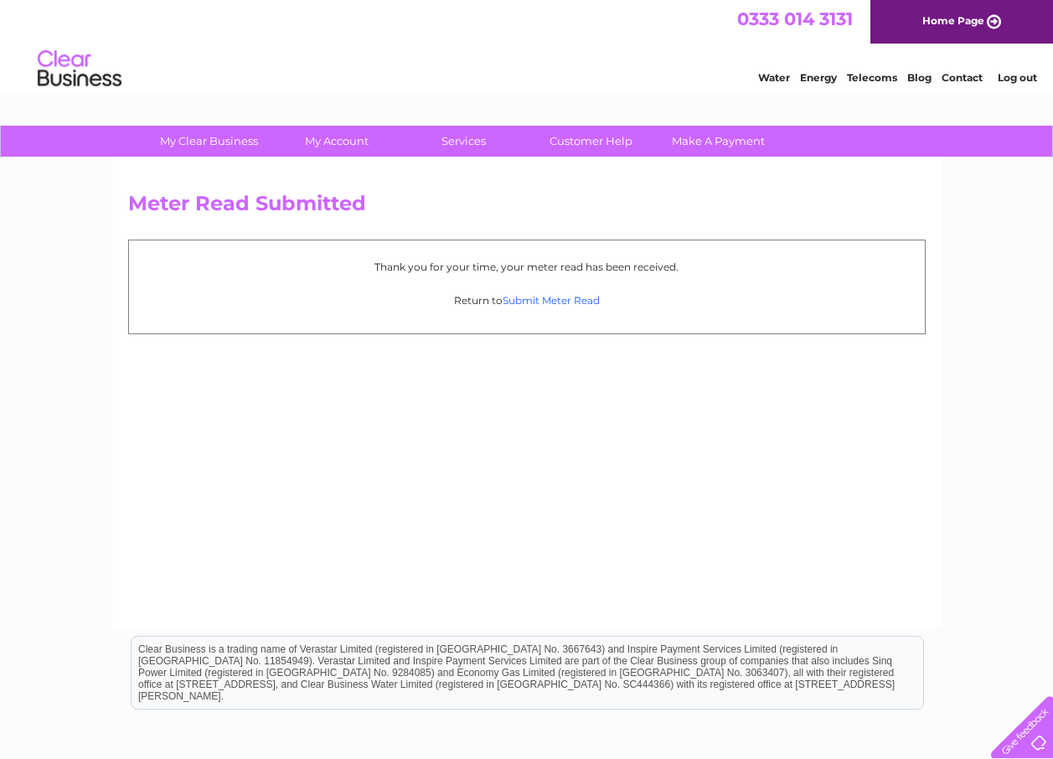
click at [567, 296] on link "Submit Meter Read" at bounding box center [551, 300] width 97 height 13
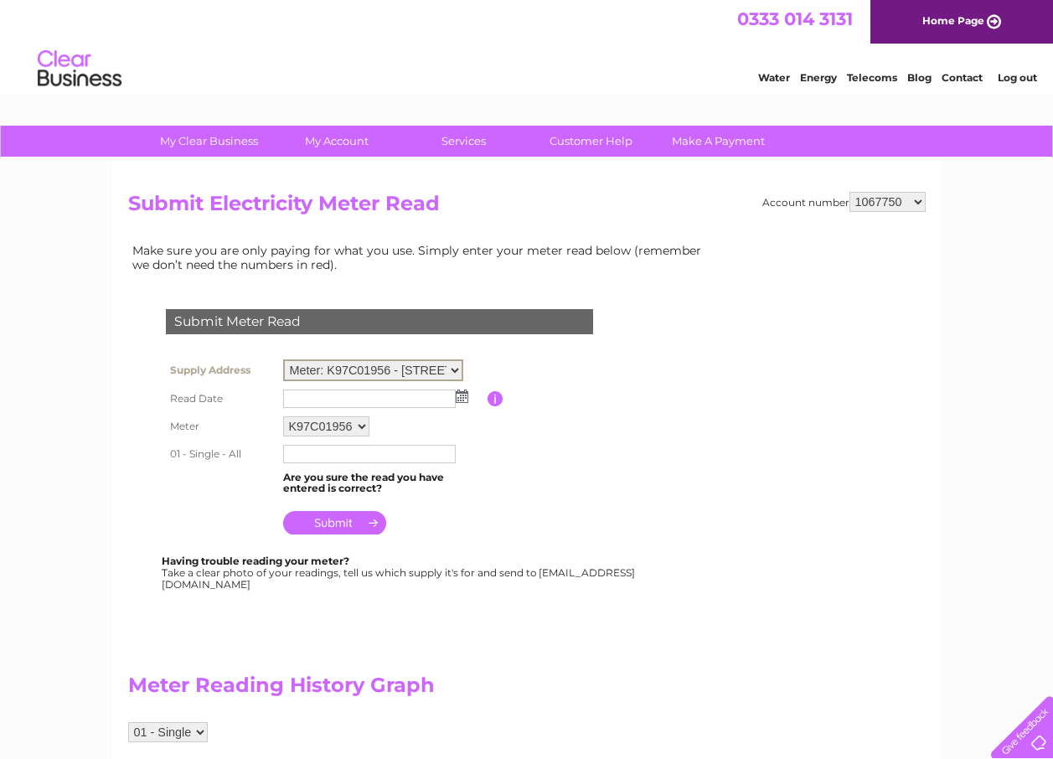
click at [456, 368] on select "Meter: K97C01956 - Unit 1 Coln St, Coln St. Aldwyns, Cirencester, GL7 5AZ Meter…" at bounding box center [373, 370] width 180 height 22
select select "126185"
click at [283, 359] on select "Meter: K97C01956 - Unit 1 Coln St, Coln St. Aldwyns, Cirencester, GL7 5AZ Meter…" at bounding box center [373, 370] width 180 height 22
click at [462, 394] on img at bounding box center [462, 394] width 13 height 13
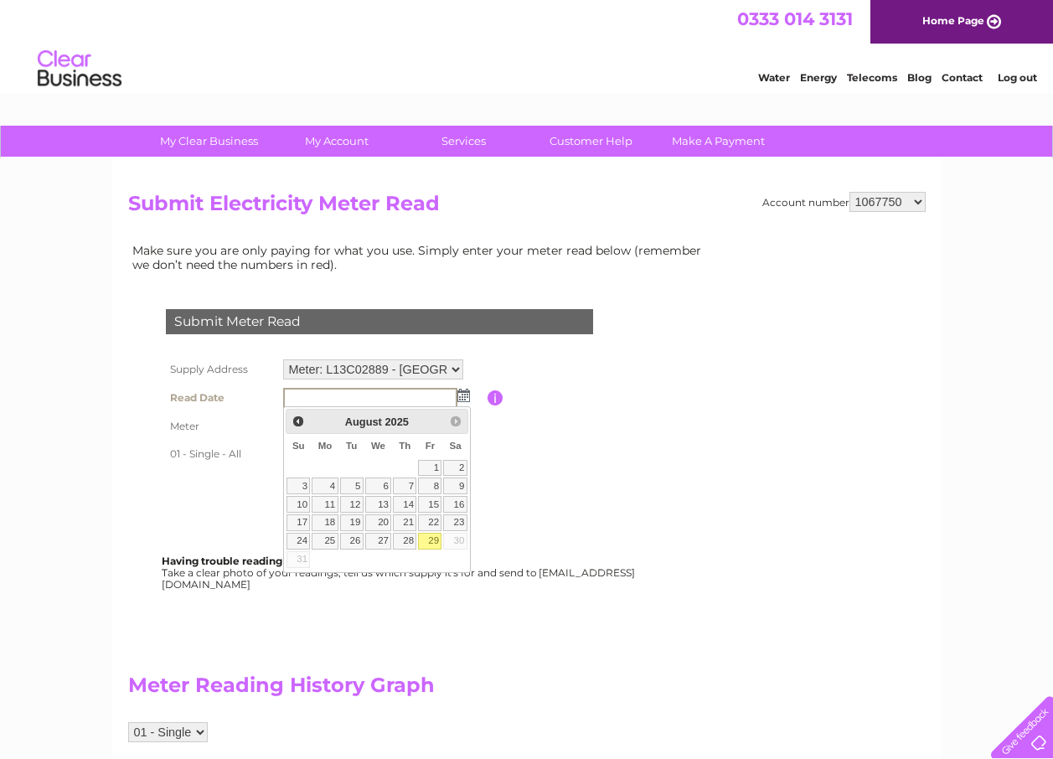
click at [429, 537] on link "29" at bounding box center [429, 541] width 23 height 17
type input "2025/08/29"
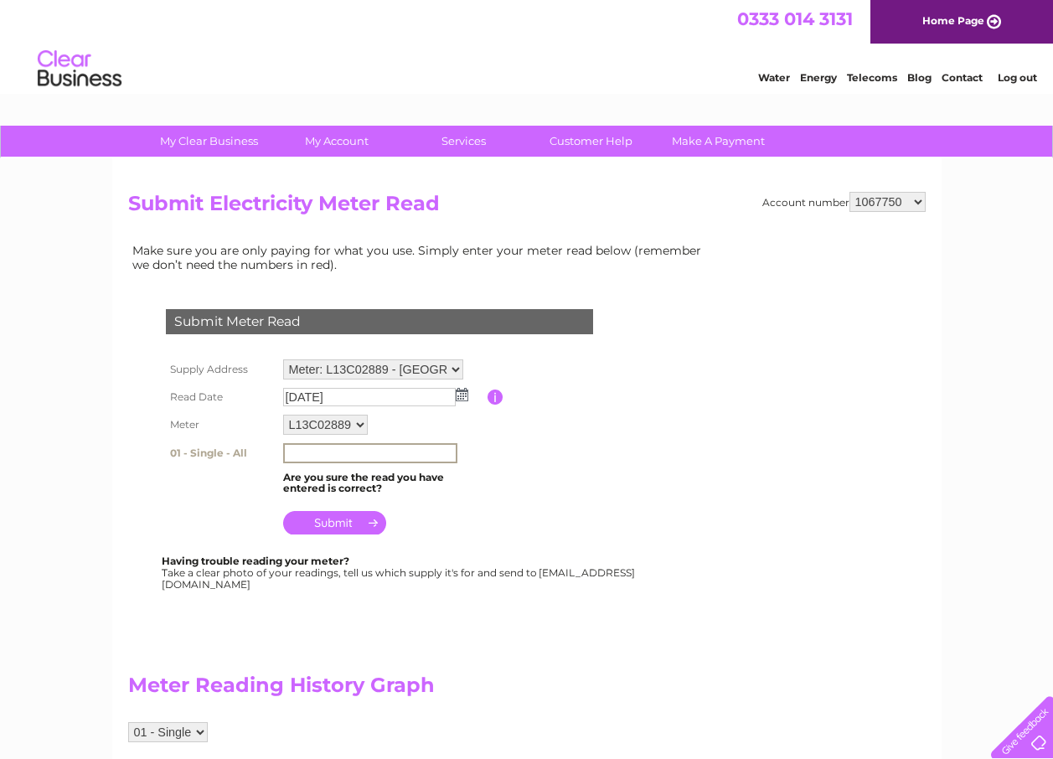
click at [307, 454] on input "text" at bounding box center [370, 453] width 174 height 20
type input "2711"
click at [341, 524] on input "submit" at bounding box center [334, 520] width 103 height 23
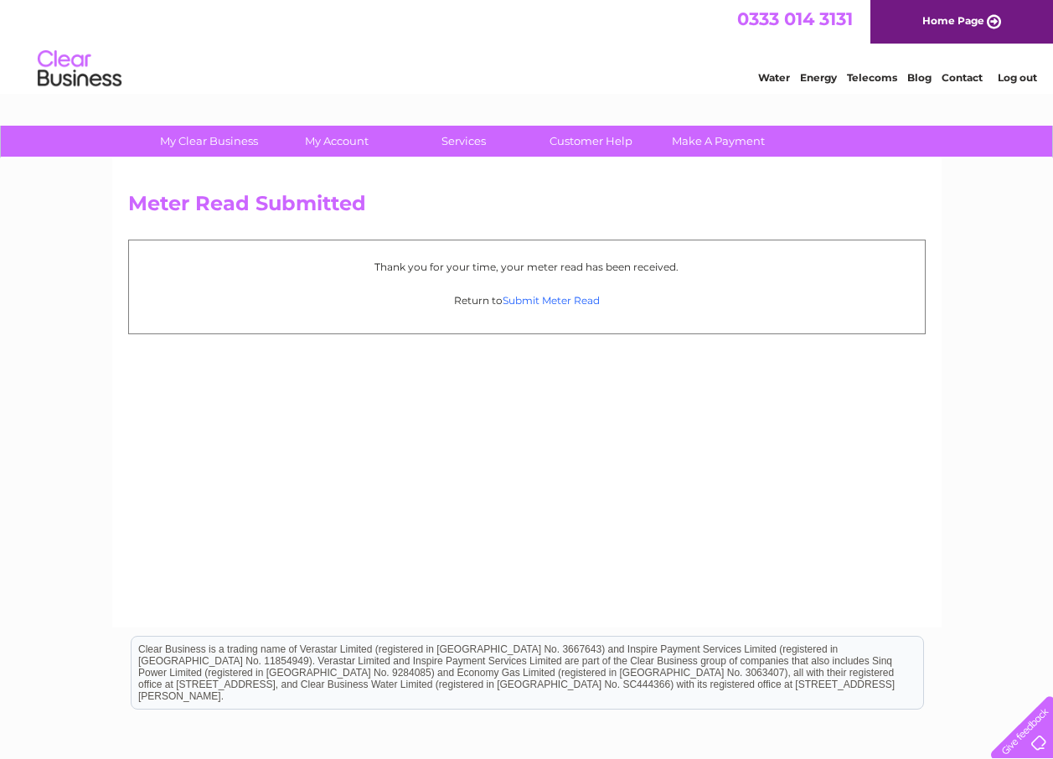
click at [579, 295] on link "Submit Meter Read" at bounding box center [551, 300] width 97 height 13
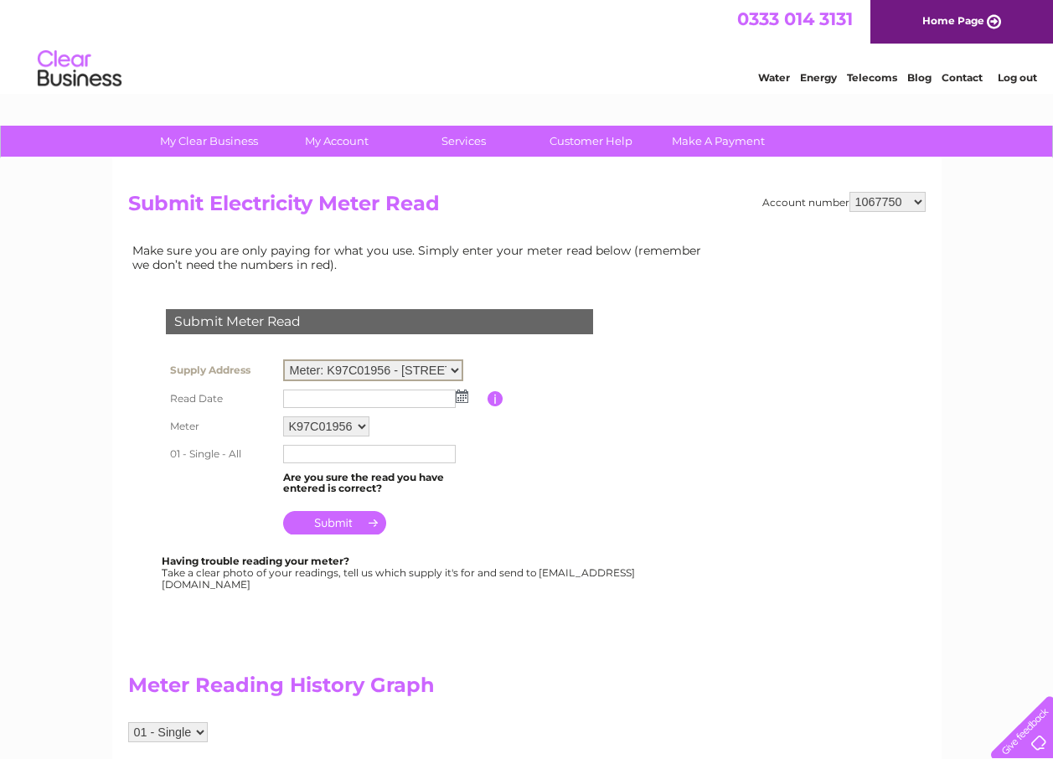
click at [457, 363] on select "Meter: K97C01956 - [STREET_ADDRESS] Meter: L07C24836 - [GEOGRAPHIC_DATA], [GEOG…" at bounding box center [373, 370] width 180 height 22
select select "126186"
click at [283, 359] on select "Meter: K97C01956 - [STREET_ADDRESS] Meter: L07C24836 - [GEOGRAPHIC_DATA], [GEOG…" at bounding box center [373, 370] width 180 height 22
click at [457, 390] on img at bounding box center [462, 394] width 13 height 13
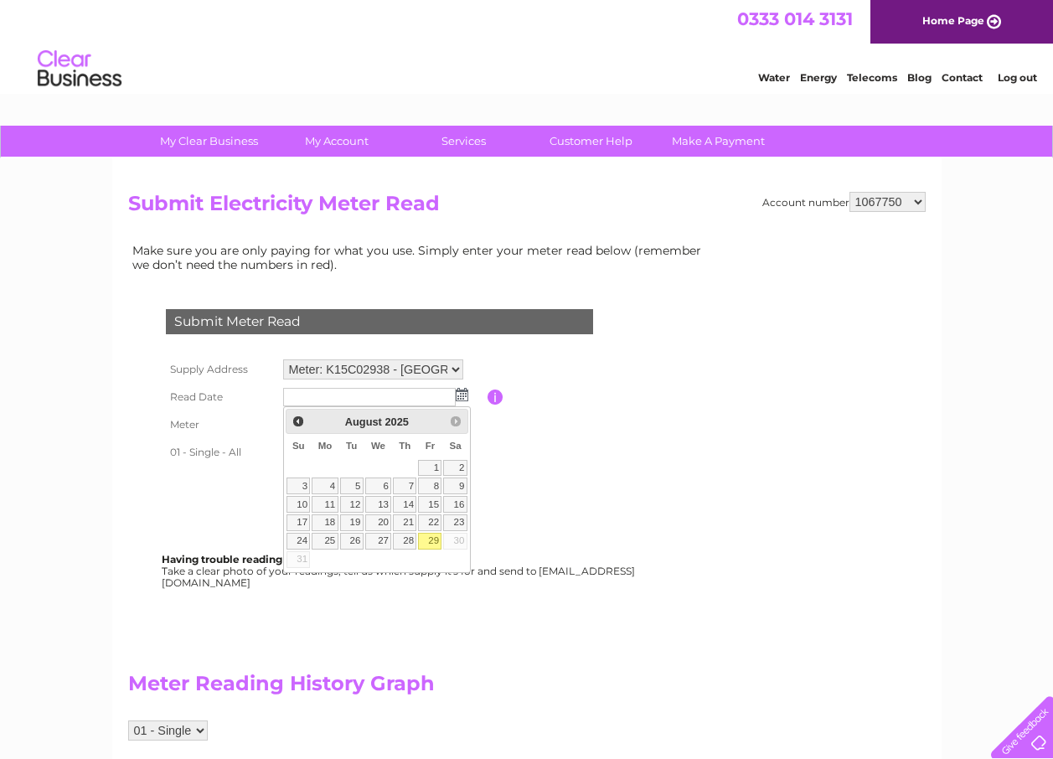
click at [433, 540] on link "29" at bounding box center [429, 541] width 23 height 17
type input "[DATE]"
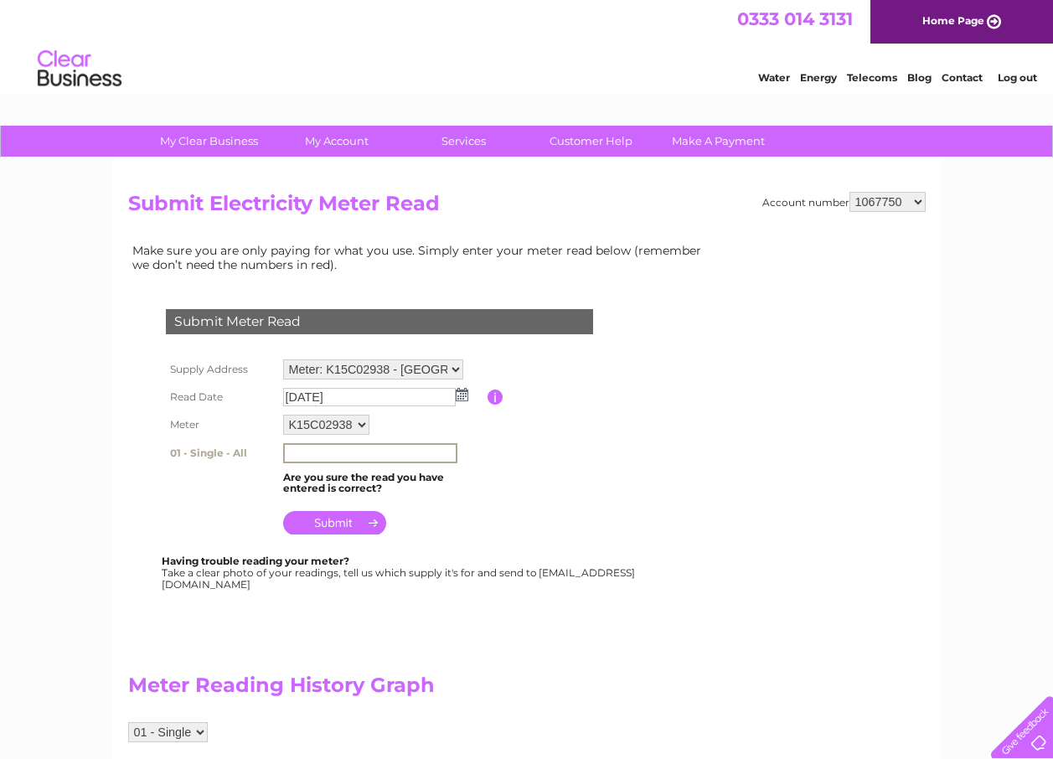
click at [313, 457] on input "text" at bounding box center [370, 453] width 174 height 20
type input "3478"
click at [347, 520] on input "submit" at bounding box center [334, 522] width 103 height 23
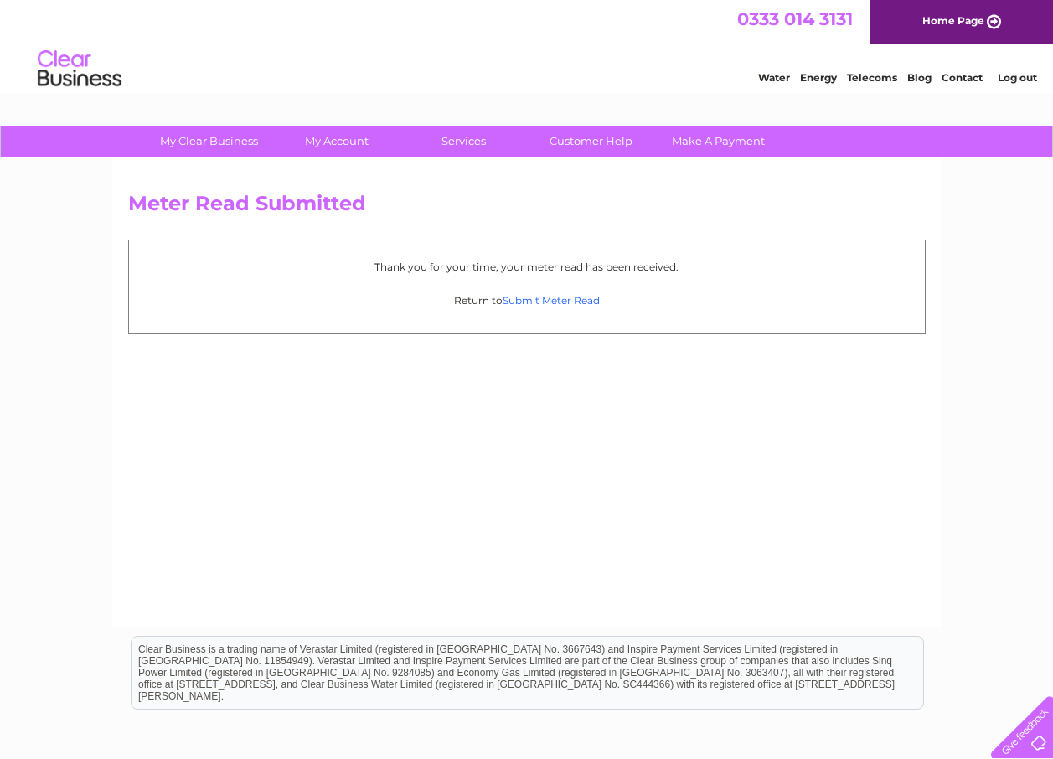
click at [571, 298] on link "Submit Meter Read" at bounding box center [551, 300] width 97 height 13
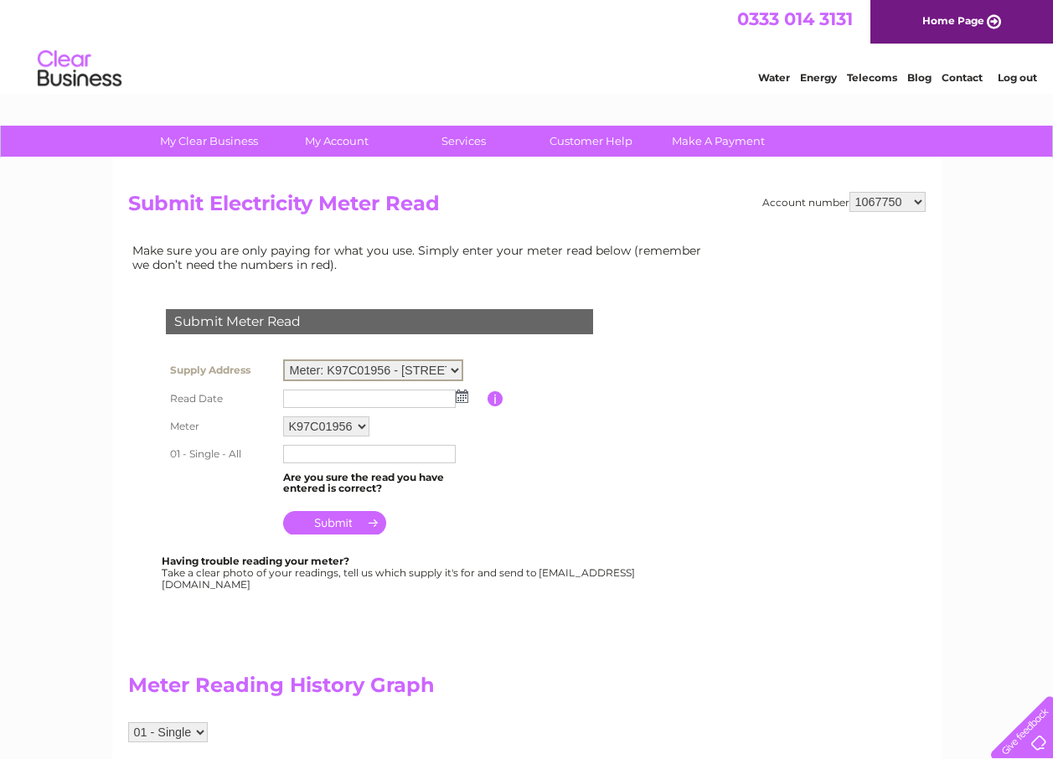
click at [452, 365] on select "Meter: K97C01956 - Unit 1 Coln St, Coln St. Aldwyns, Cirencester, GL7 5AZ Meter…" at bounding box center [373, 370] width 180 height 22
select select "126187"
click at [283, 359] on select "Meter: K97C01956 - Unit 1 Coln St, Coln St. Aldwyns, Cirencester, GL7 5AZ Meter…" at bounding box center [373, 370] width 180 height 22
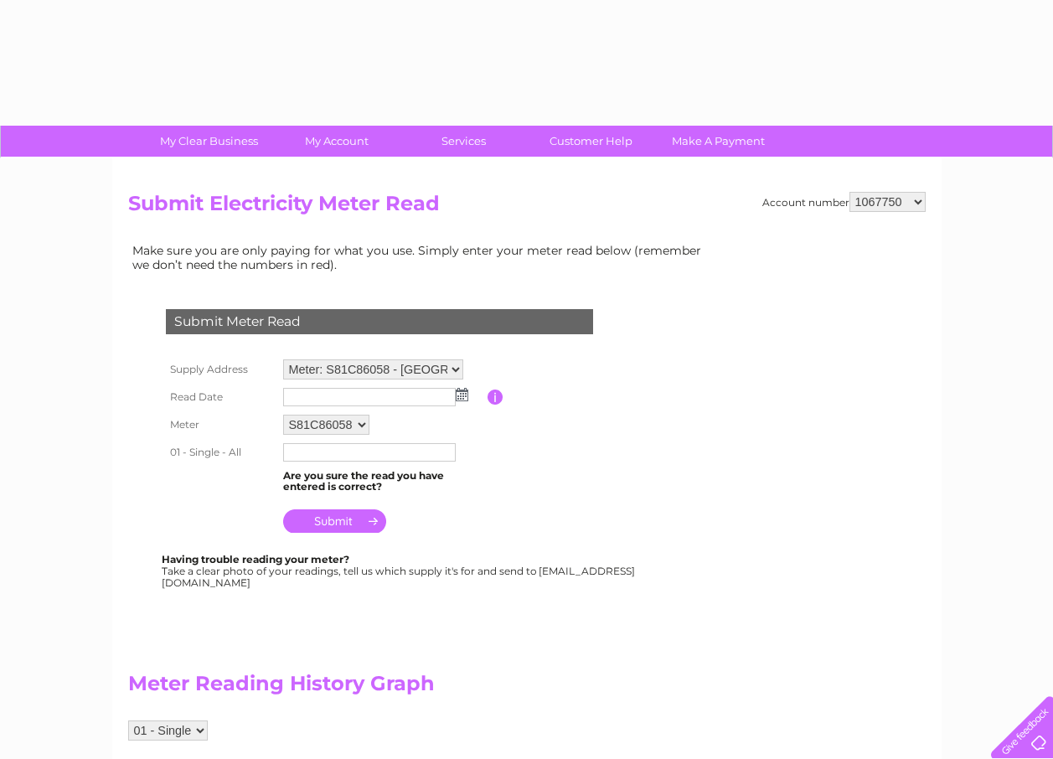
click at [461, 390] on img at bounding box center [462, 394] width 13 height 13
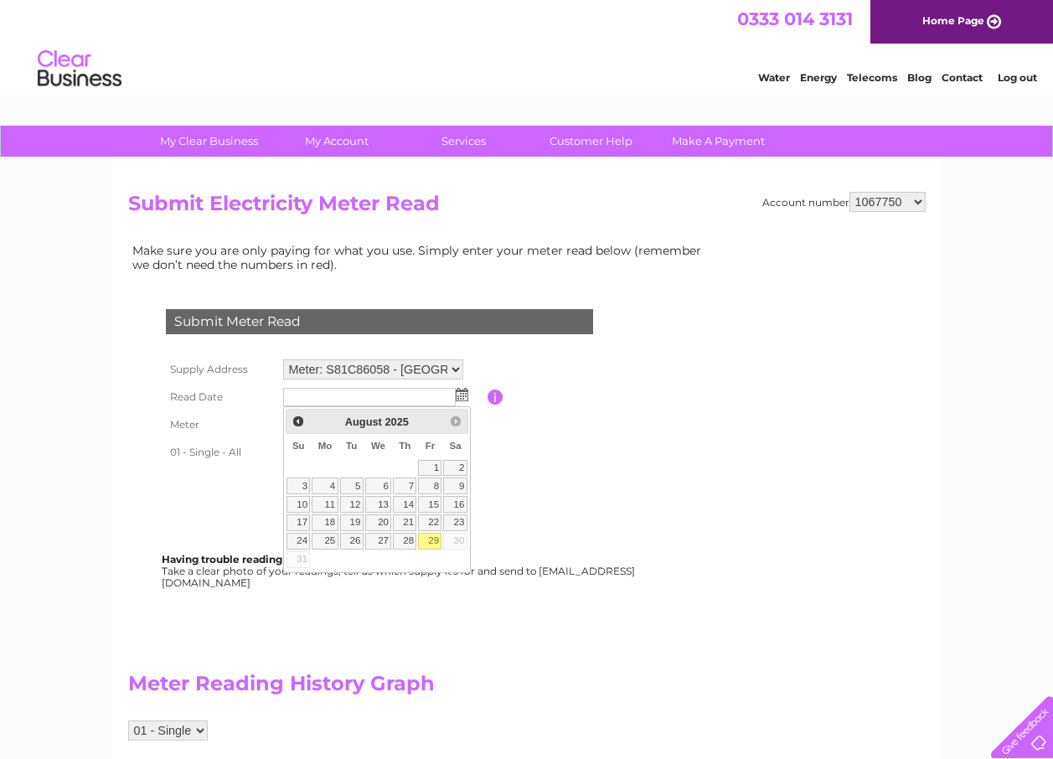
click at [436, 538] on link "29" at bounding box center [429, 541] width 23 height 17
type input "2025/08/29"
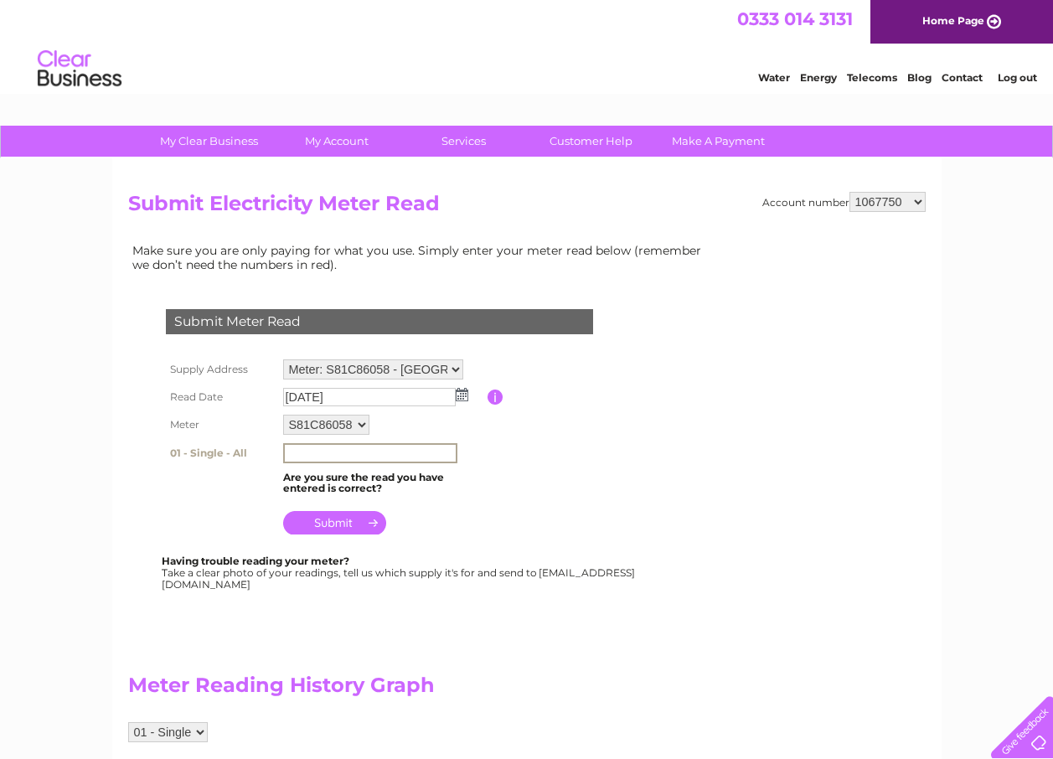
click at [320, 457] on input "text" at bounding box center [370, 453] width 174 height 20
type input "838281"
click at [346, 521] on input "submit" at bounding box center [334, 522] width 103 height 23
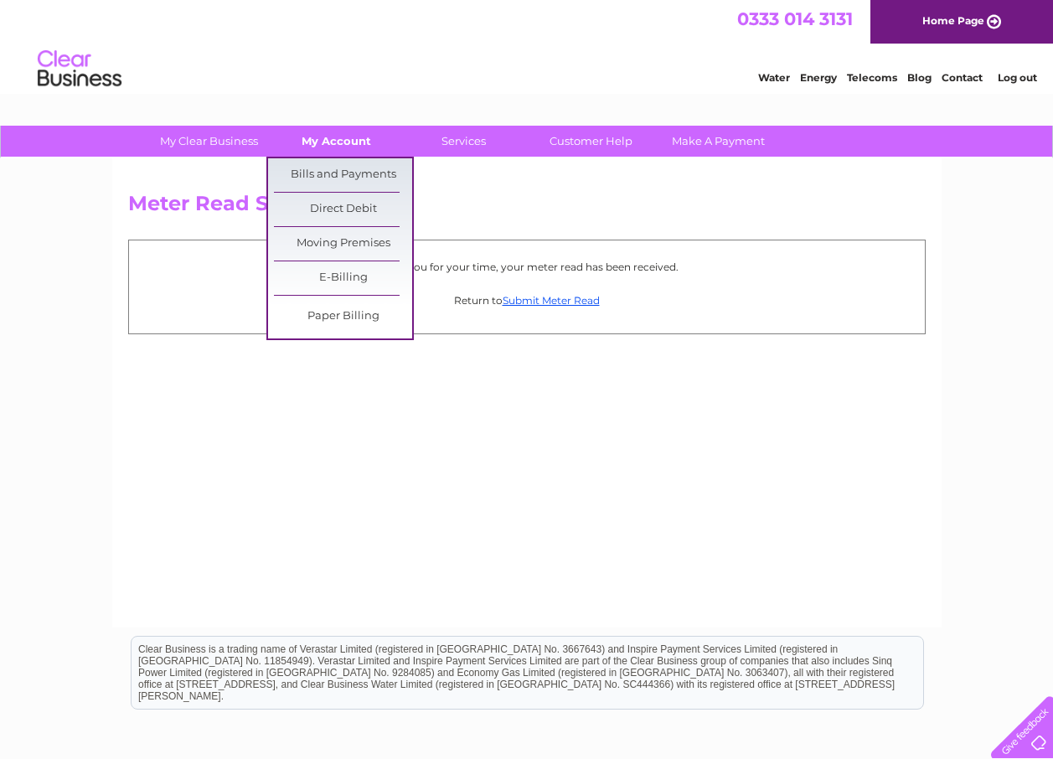
click at [325, 133] on link "My Account" at bounding box center [336, 141] width 138 height 31
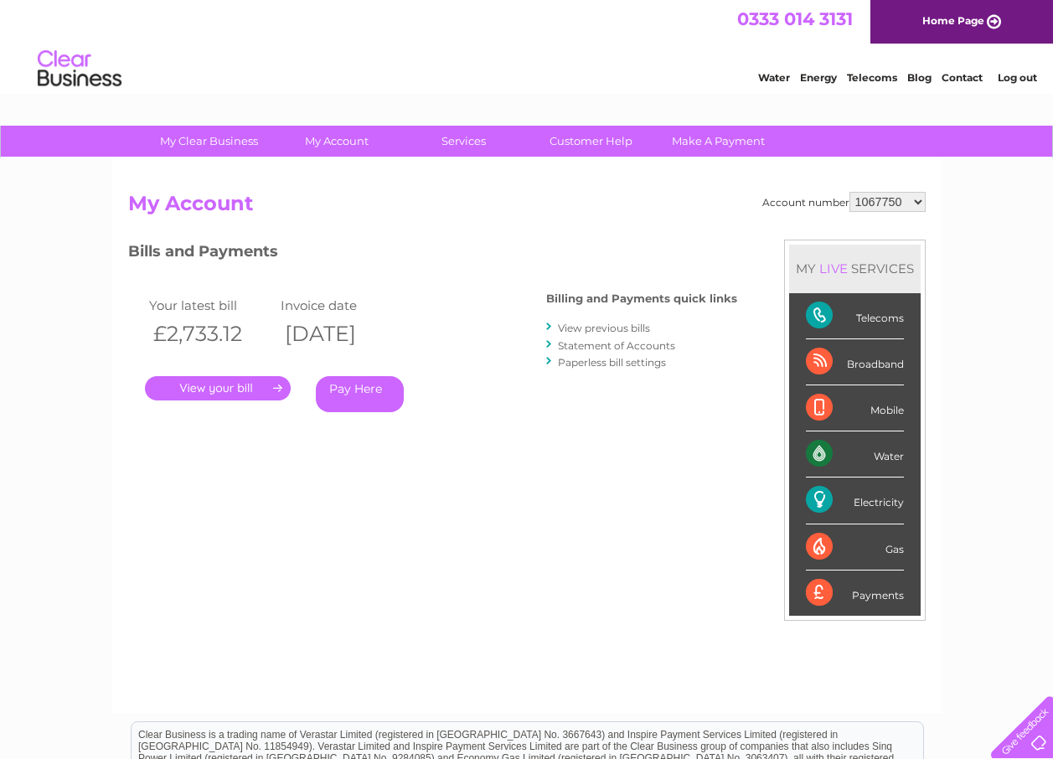
click at [915, 207] on select "1067750 30305974 30305975 30305976 30305977" at bounding box center [888, 202] width 76 height 20
select select "30305974"
click at [850, 192] on select "1067750 30305974 30305975 30305976 30305977" at bounding box center [888, 202] width 76 height 20
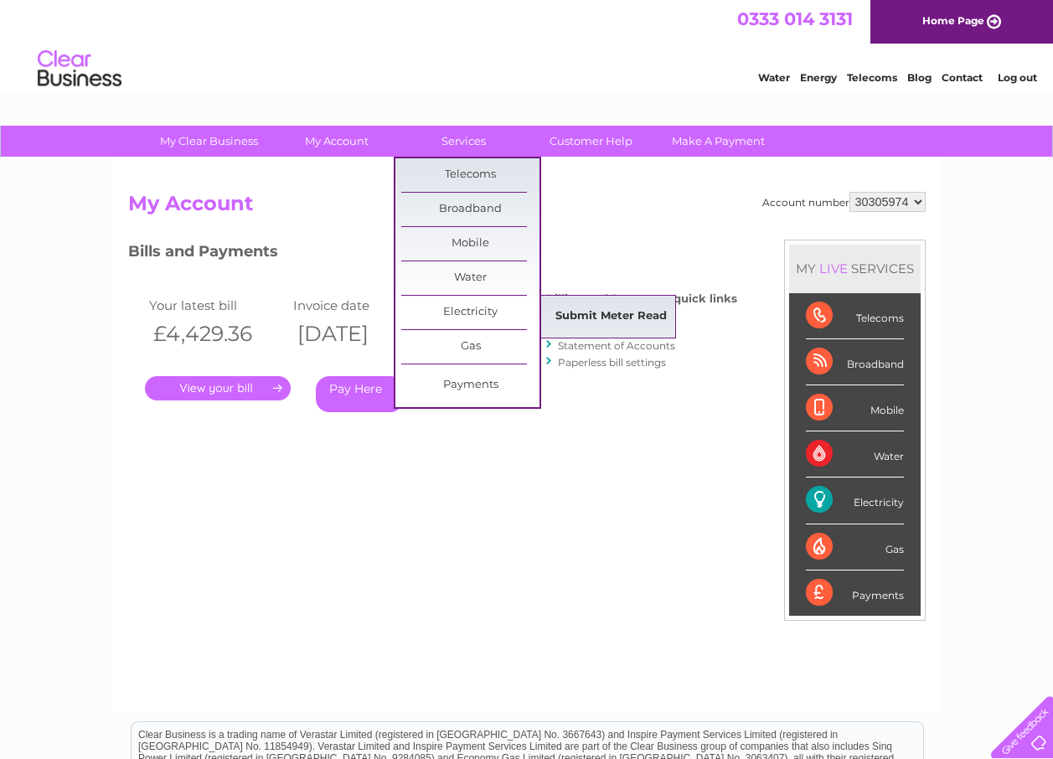
click at [581, 307] on link "Submit Meter Read" at bounding box center [611, 317] width 138 height 34
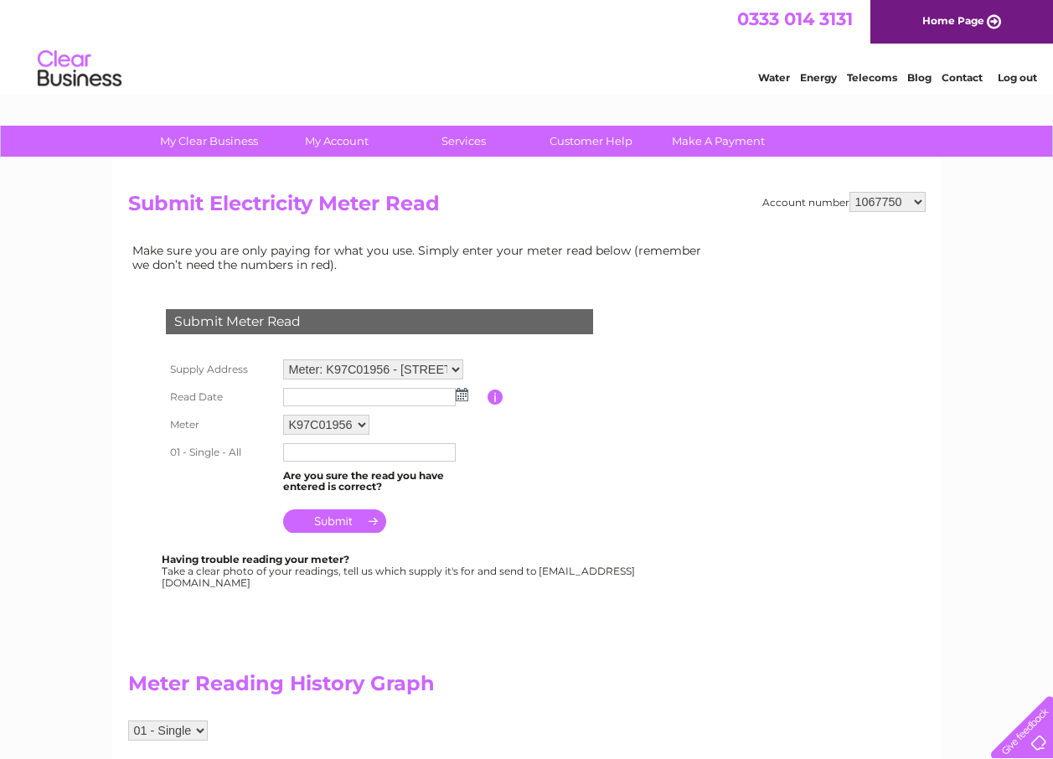
click at [917, 203] on select "1067750 30305974 30305975 30305976 30305977" at bounding box center [888, 202] width 76 height 20
select select "30305974"
click at [850, 192] on select "1067750 30305974 30305975 30305976 30305977" at bounding box center [888, 202] width 76 height 20
click at [462, 395] on img at bounding box center [462, 394] width 13 height 13
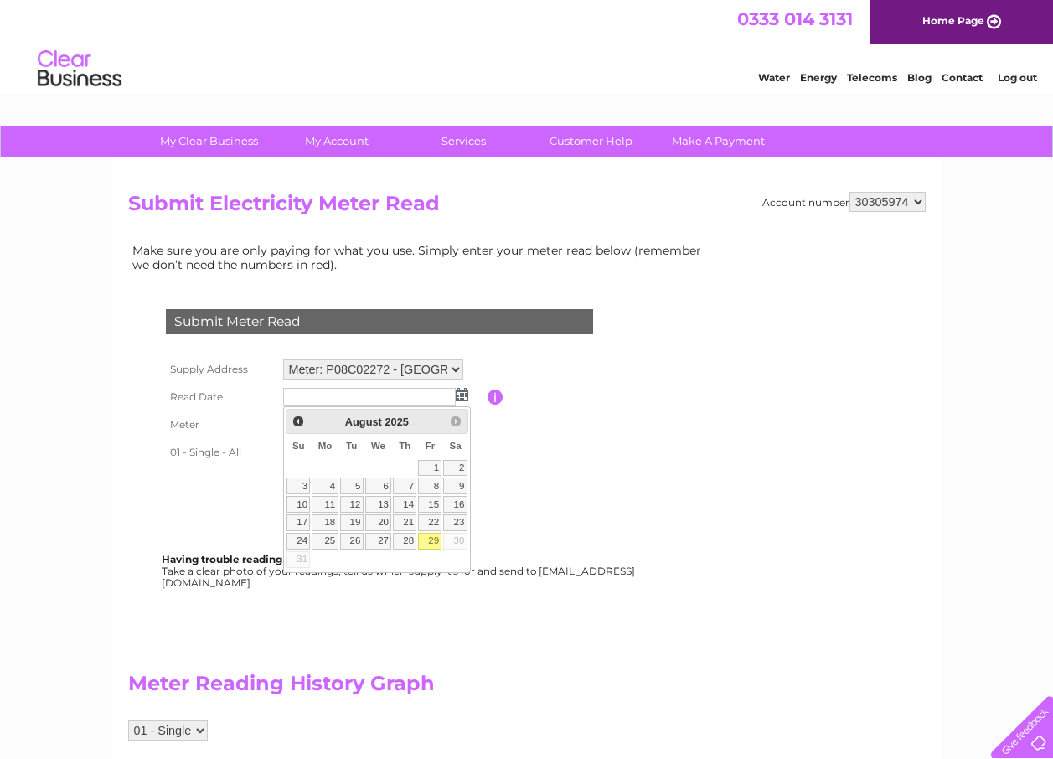
click at [426, 537] on link "29" at bounding box center [429, 541] width 23 height 17
type input "2025/08/29"
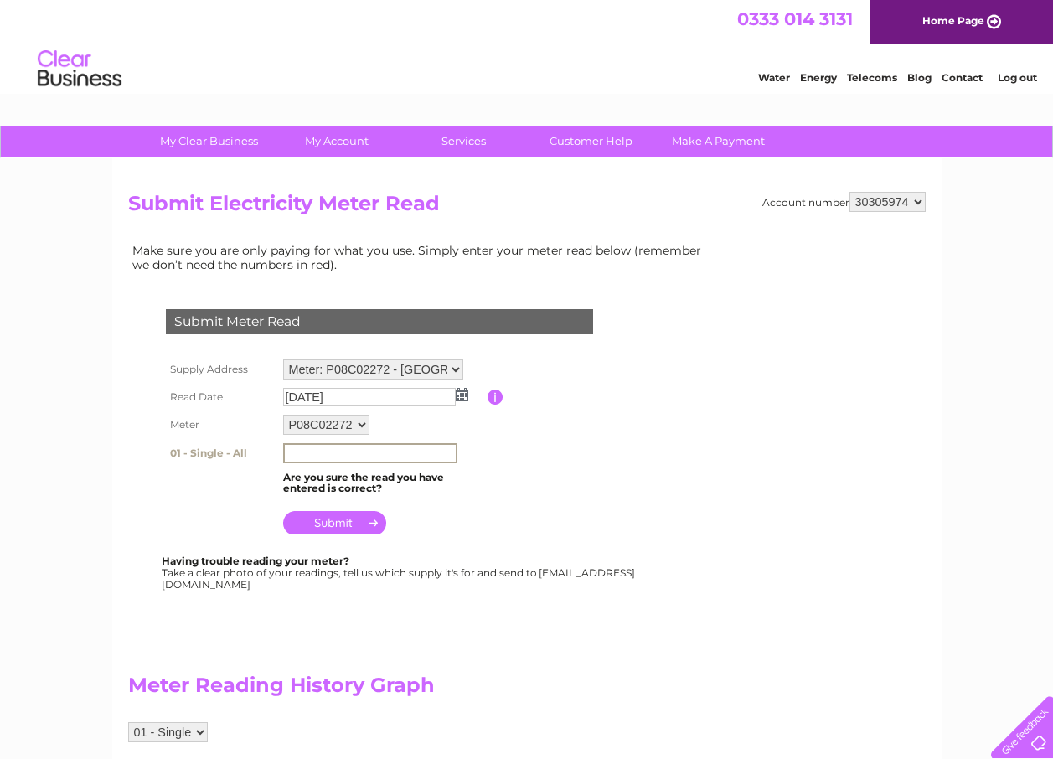
click at [299, 456] on input "text" at bounding box center [370, 453] width 174 height 20
type input "639297"
click at [333, 527] on input "submit" at bounding box center [334, 520] width 103 height 23
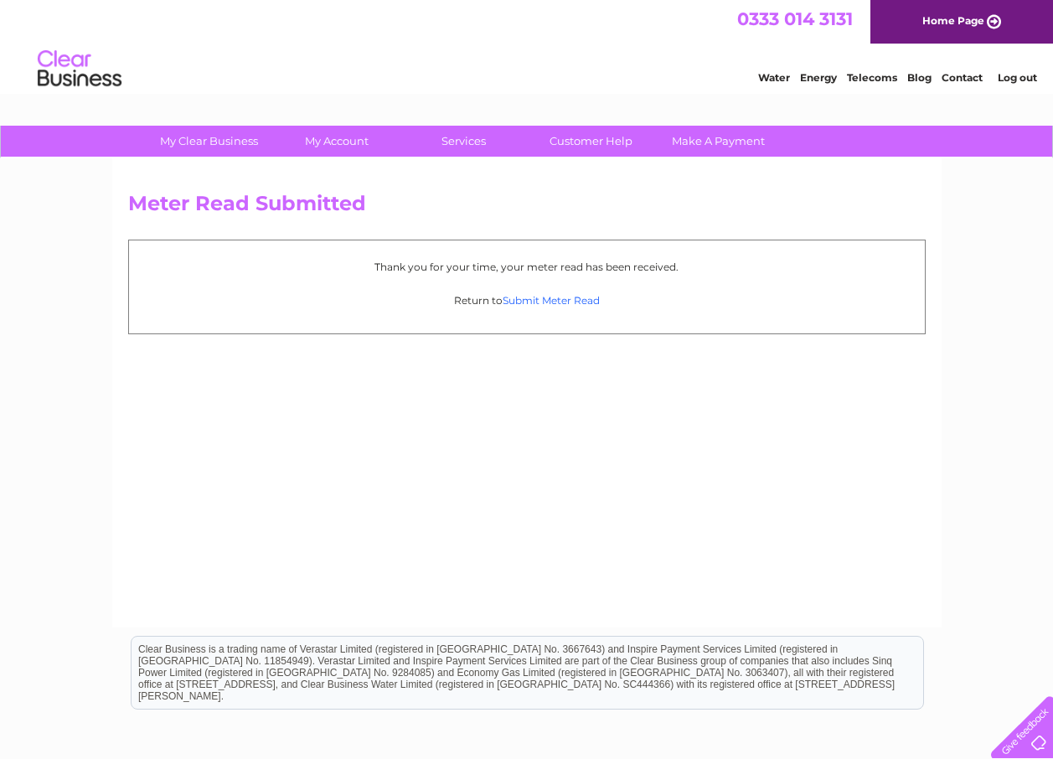
click at [574, 294] on link "Submit Meter Read" at bounding box center [551, 300] width 97 height 13
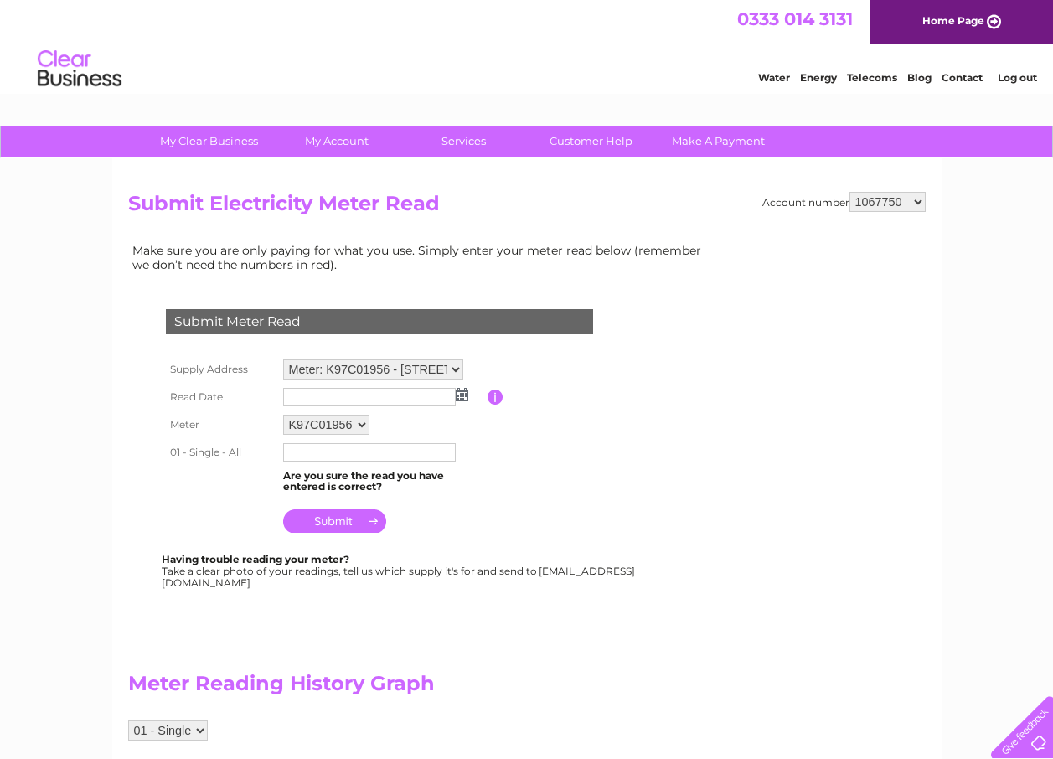
click at [918, 205] on select "1067750 30305974 30305975 30305976 30305977" at bounding box center [888, 202] width 76 height 20
select select "30305975"
click at [850, 192] on select "1067750 30305974 30305975 30305976 30305977" at bounding box center [888, 202] width 76 height 20
click at [460, 388] on img at bounding box center [462, 394] width 13 height 13
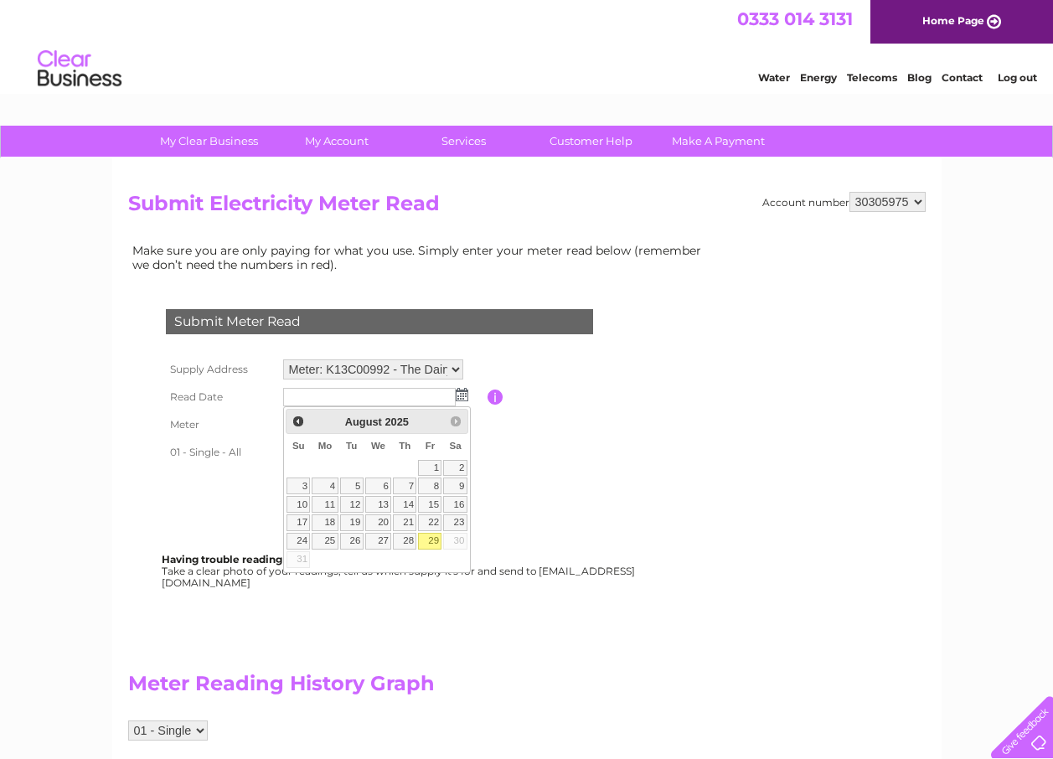
click at [433, 540] on link "29" at bounding box center [429, 541] width 23 height 17
type input "2025/08/29"
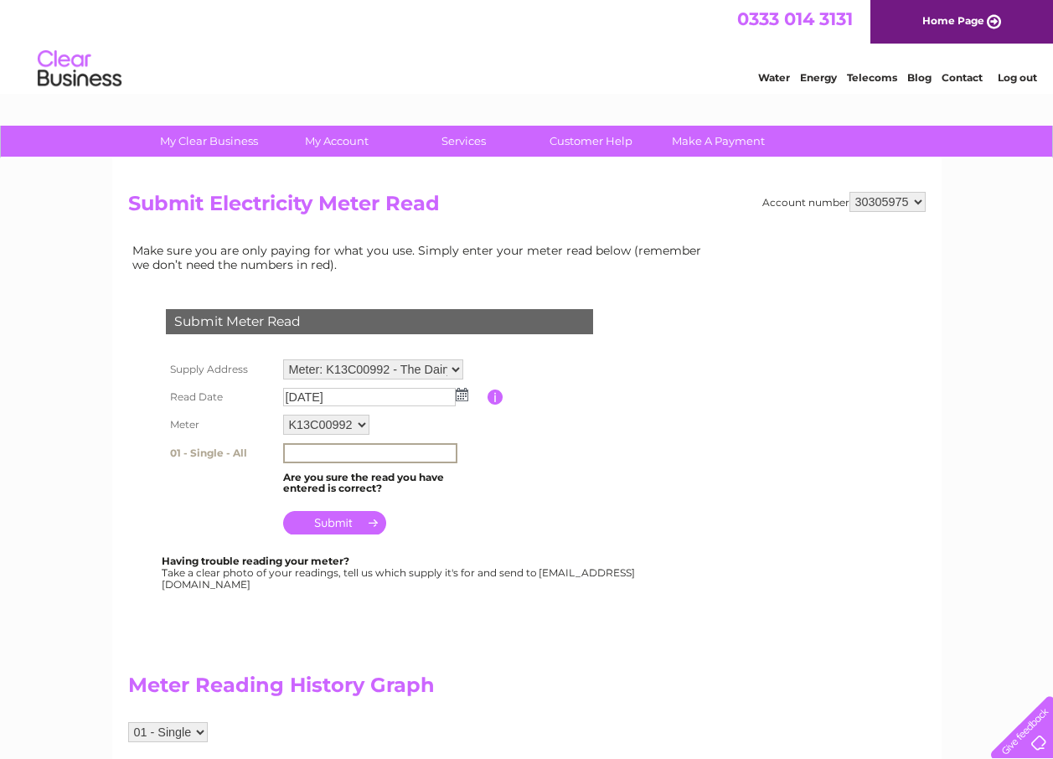
click at [312, 456] on input "text" at bounding box center [370, 453] width 174 height 20
type input "38823"
click at [336, 516] on input "submit" at bounding box center [334, 520] width 103 height 23
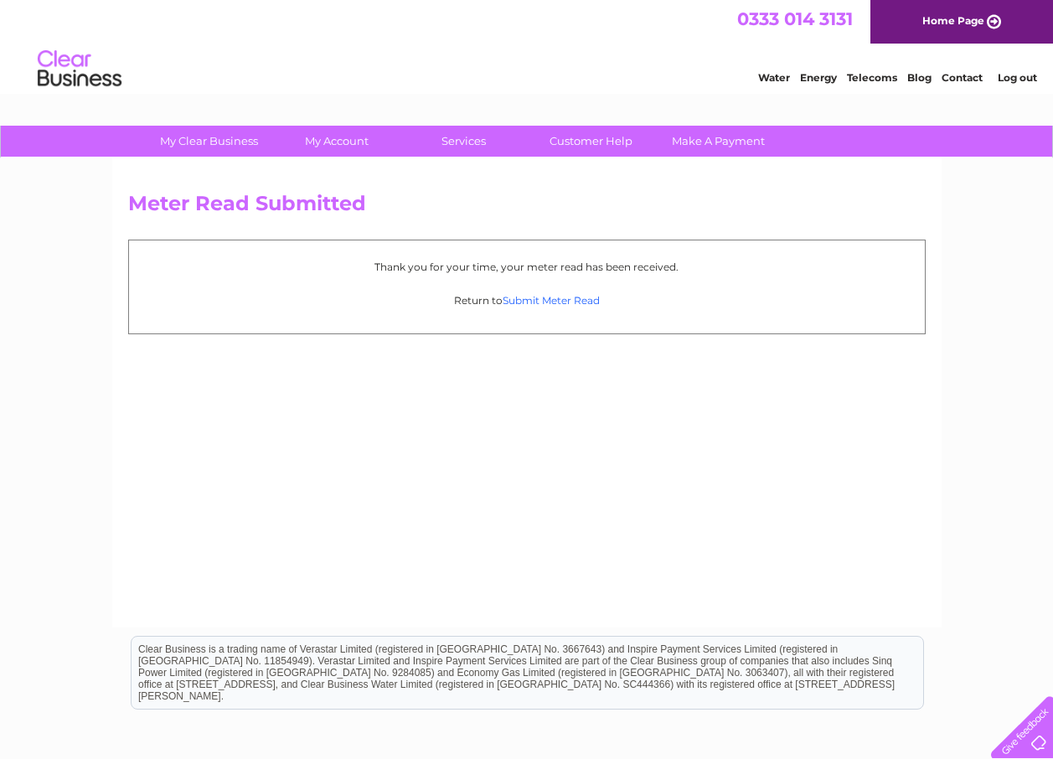
click at [560, 300] on link "Submit Meter Read" at bounding box center [551, 300] width 97 height 13
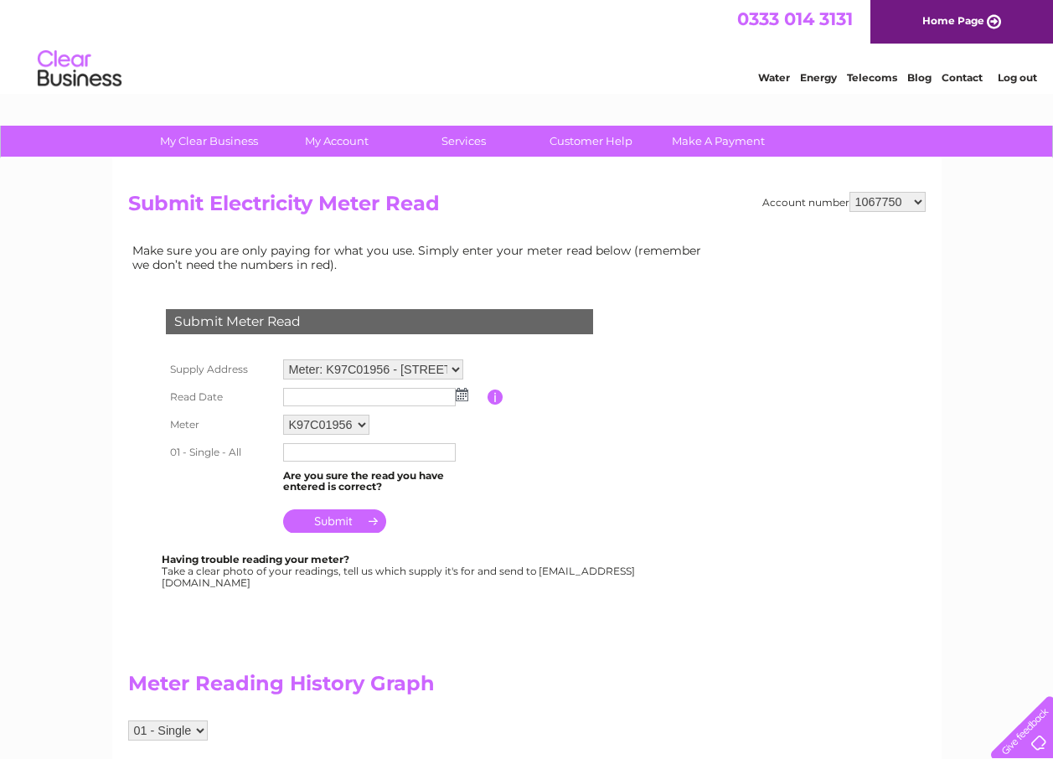
click at [917, 208] on select "1067750 30305974 30305975 30305976 30305977" at bounding box center [888, 202] width 76 height 20
select select "30305976"
click at [850, 192] on select "1067750 30305974 30305975 30305976 30305977" at bounding box center [888, 202] width 76 height 20
click at [461, 390] on img at bounding box center [462, 394] width 13 height 13
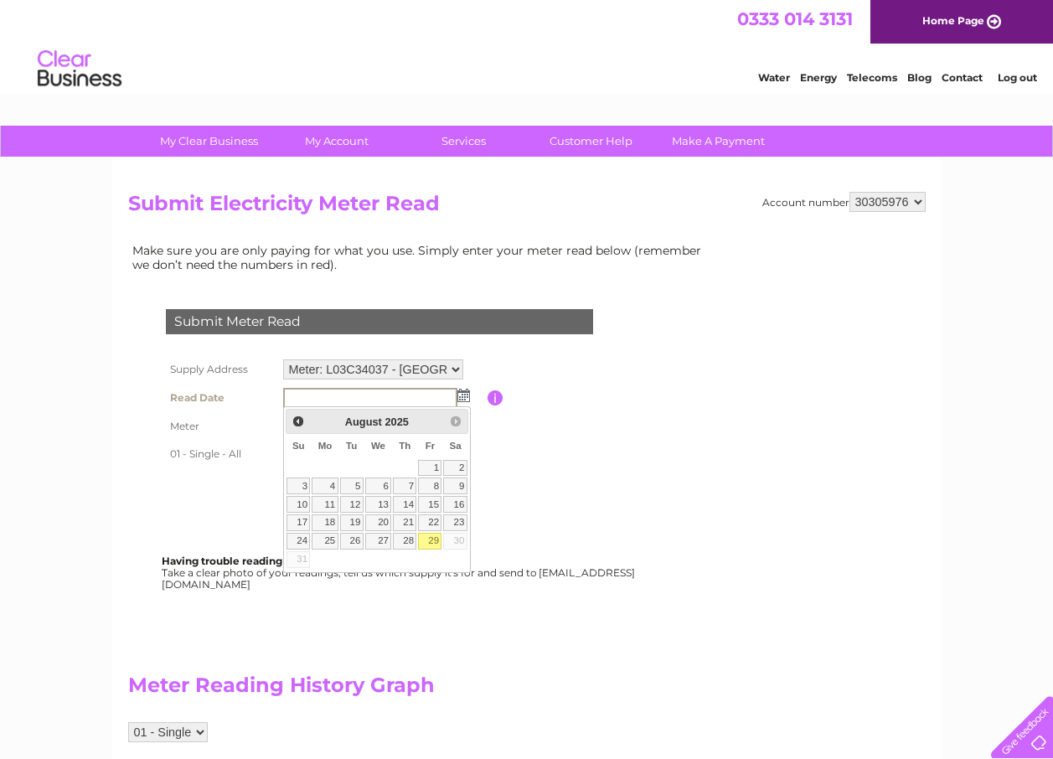
click at [435, 535] on link "29" at bounding box center [429, 541] width 23 height 17
type input "2025/08/29"
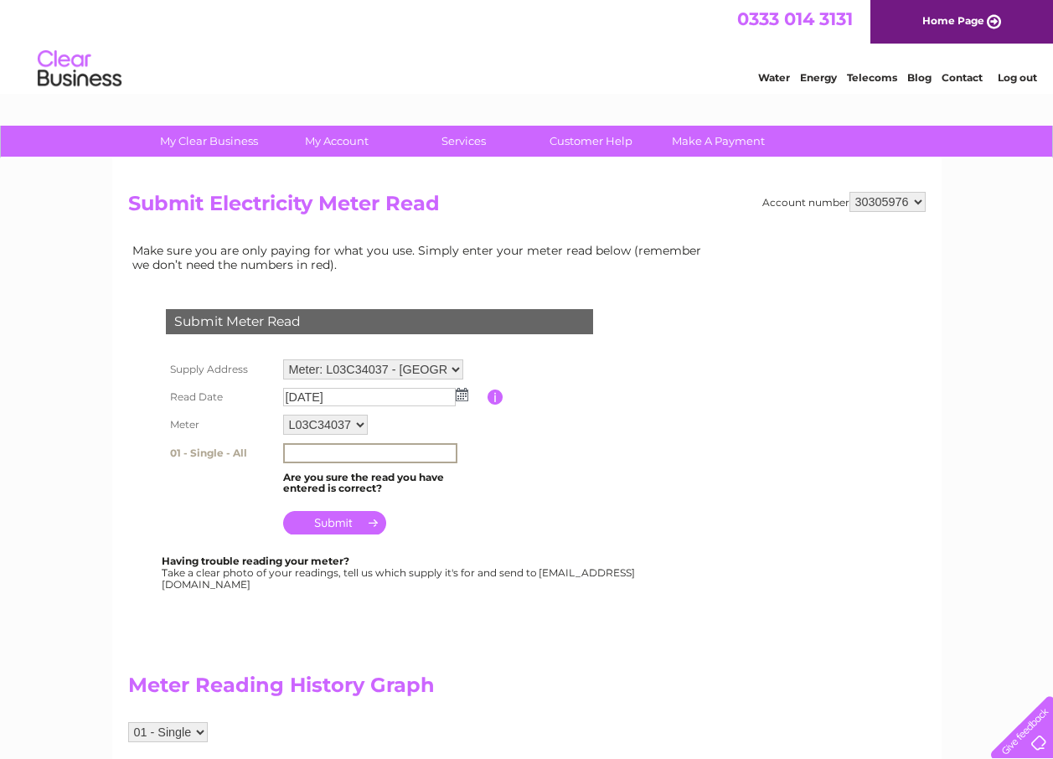
click at [323, 454] on input "text" at bounding box center [370, 453] width 174 height 20
type input "52140"
click at [348, 526] on input "submit" at bounding box center [334, 520] width 103 height 23
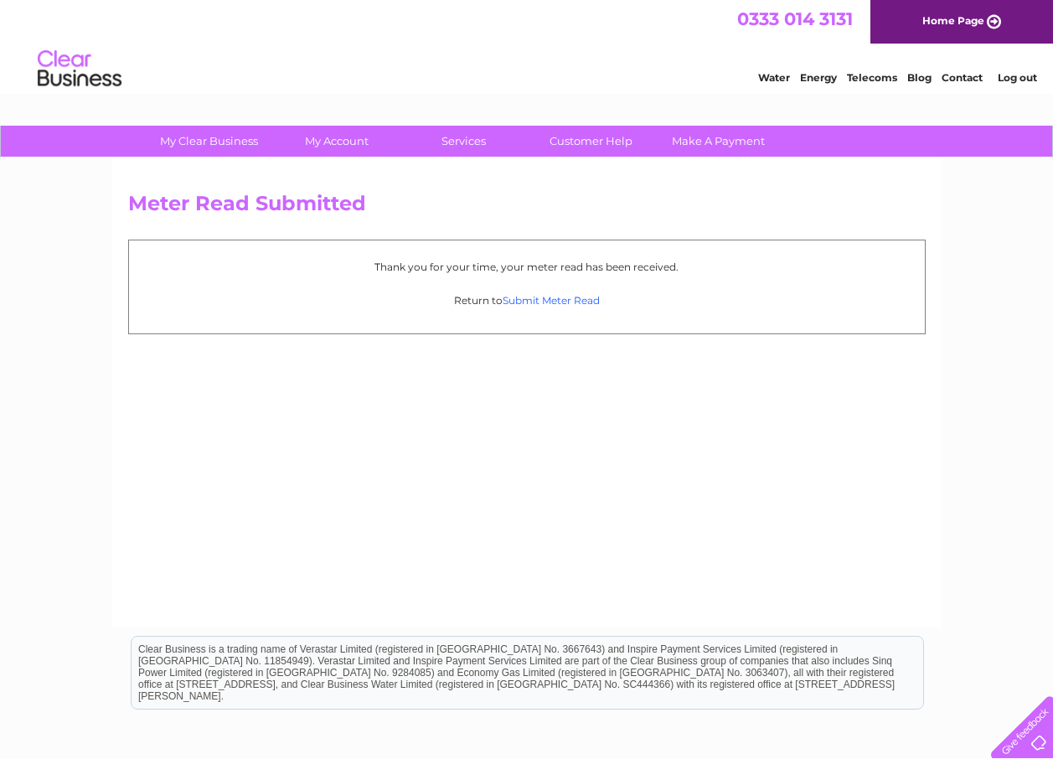
click at [560, 302] on link "Submit Meter Read" at bounding box center [551, 300] width 97 height 13
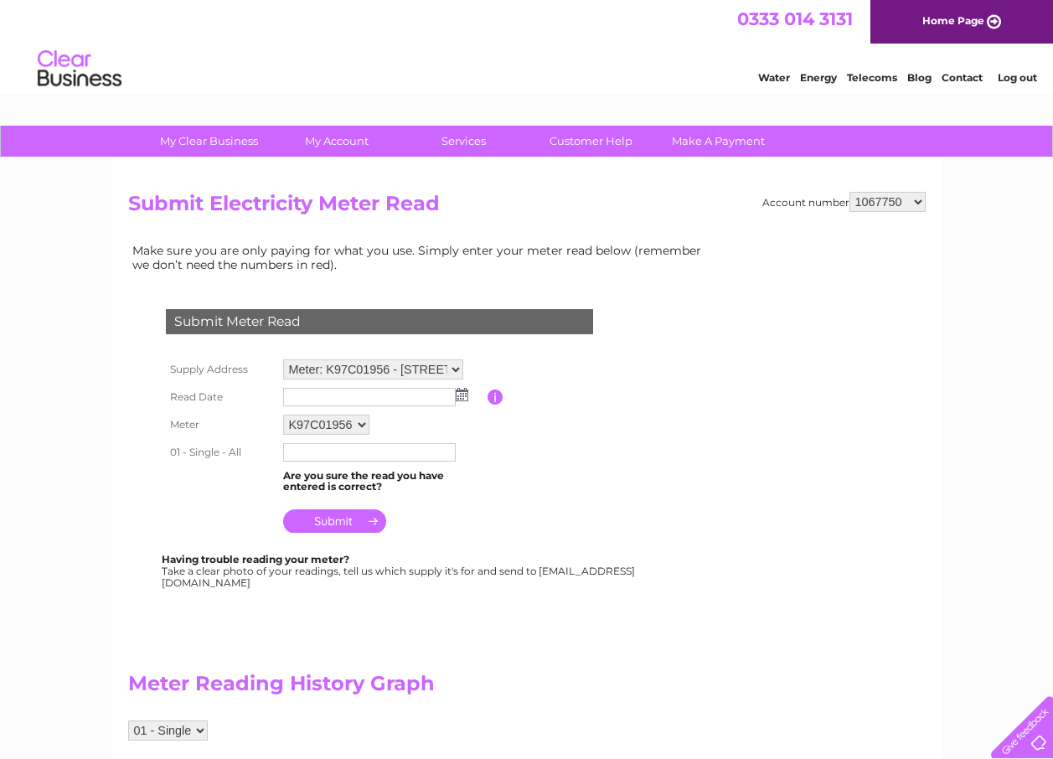
click at [915, 203] on select "1067750 30305974 30305975 30305976 30305977" at bounding box center [888, 202] width 76 height 20
select select "30305977"
click at [850, 192] on select "1067750 30305974 30305975 30305976 30305977" at bounding box center [888, 202] width 76 height 20
click at [463, 394] on img at bounding box center [462, 394] width 13 height 13
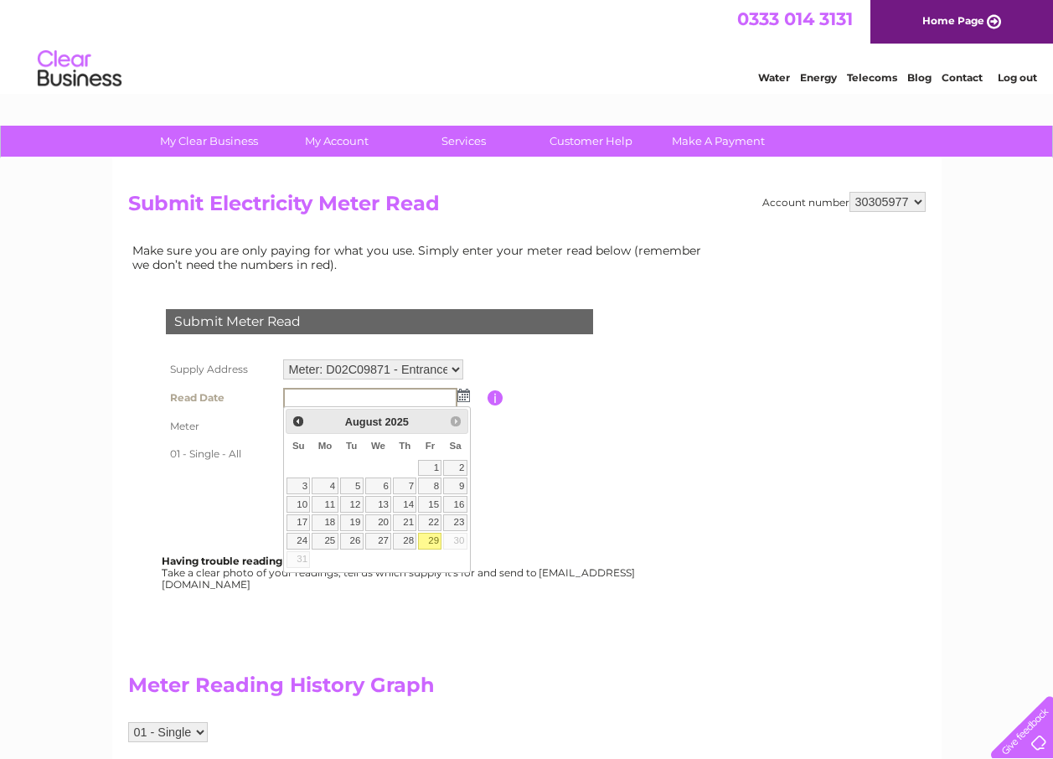
click at [434, 540] on link "29" at bounding box center [429, 541] width 23 height 17
type input "2025/08/29"
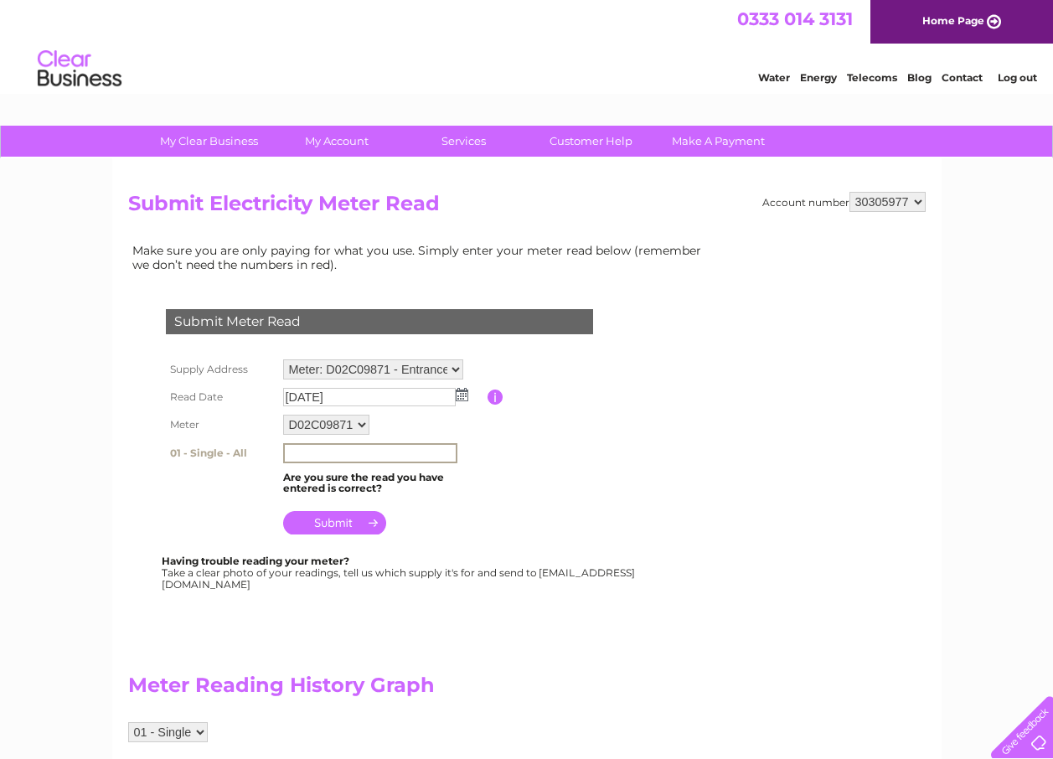
click at [295, 452] on input "text" at bounding box center [370, 453] width 174 height 20
type input "18860"
click at [352, 519] on input "submit" at bounding box center [334, 520] width 103 height 23
